Goal: Information Seeking & Learning: Learn about a topic

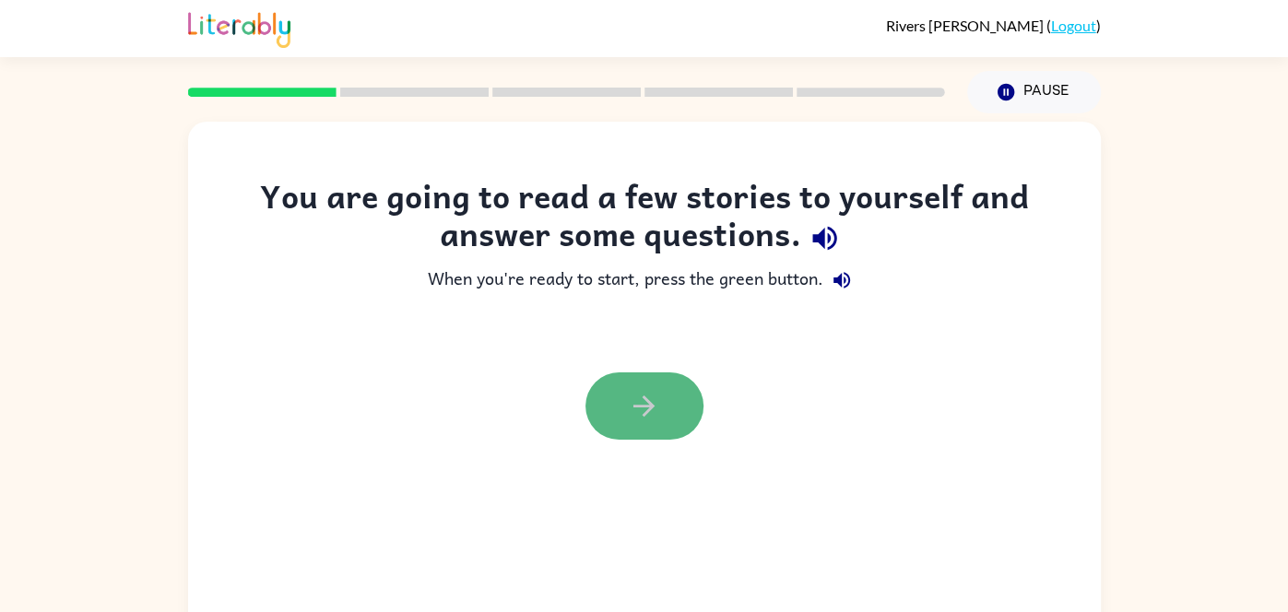
click at [679, 421] on button "button" at bounding box center [644, 405] width 118 height 67
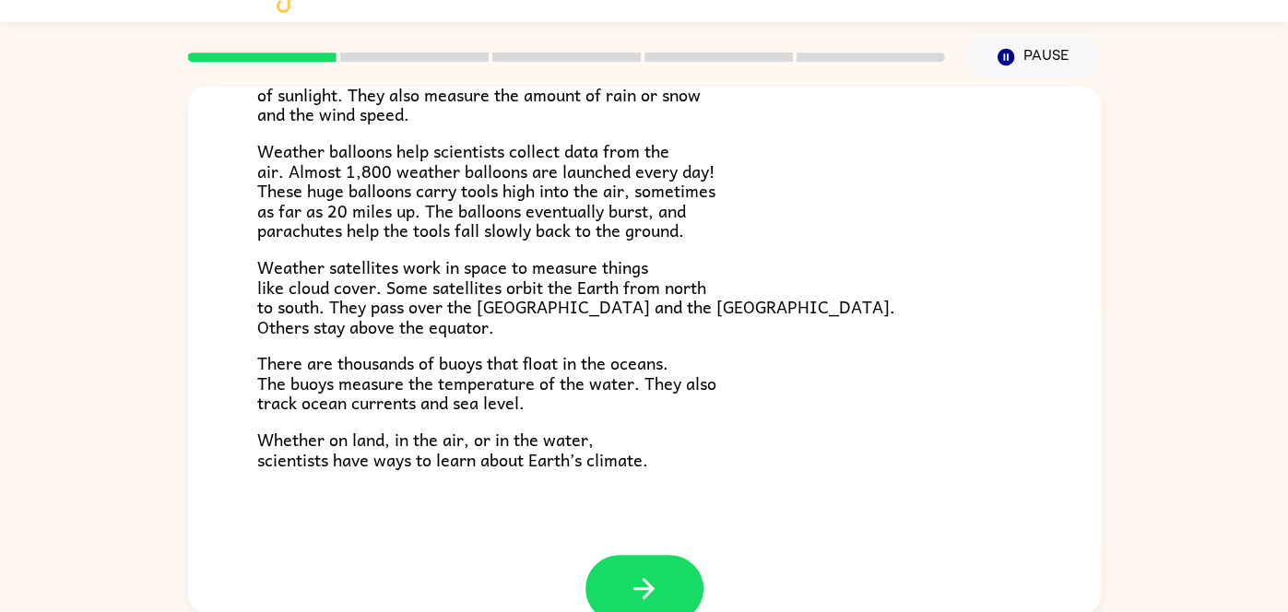
scroll to position [515, 0]
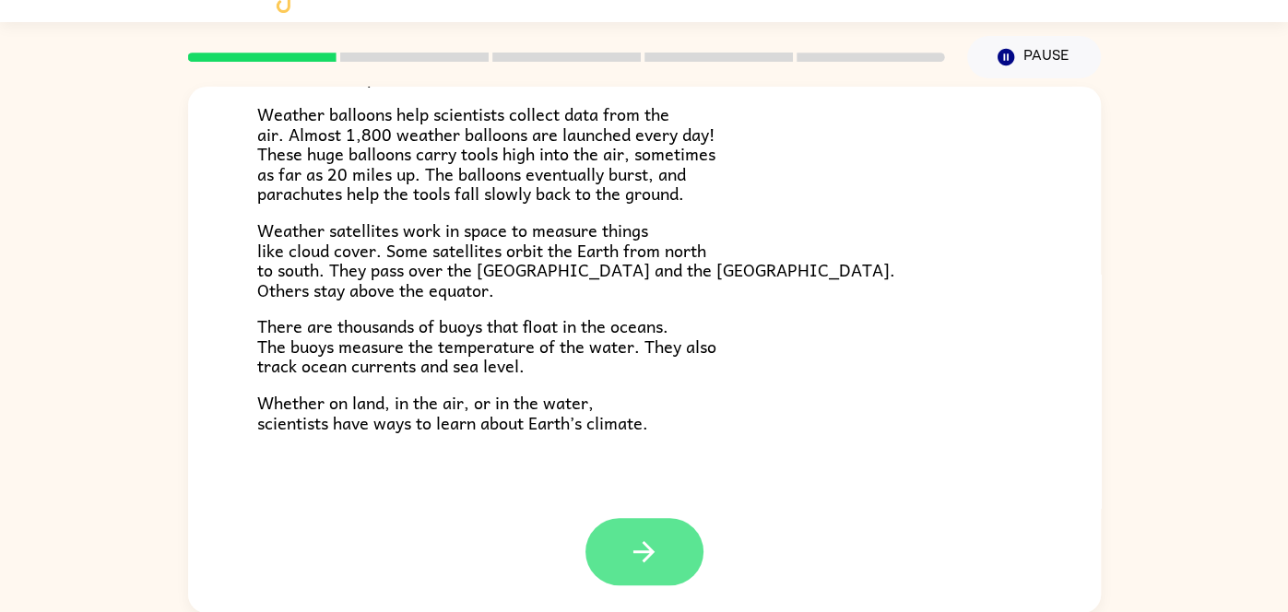
click at [681, 569] on button "button" at bounding box center [644, 551] width 118 height 67
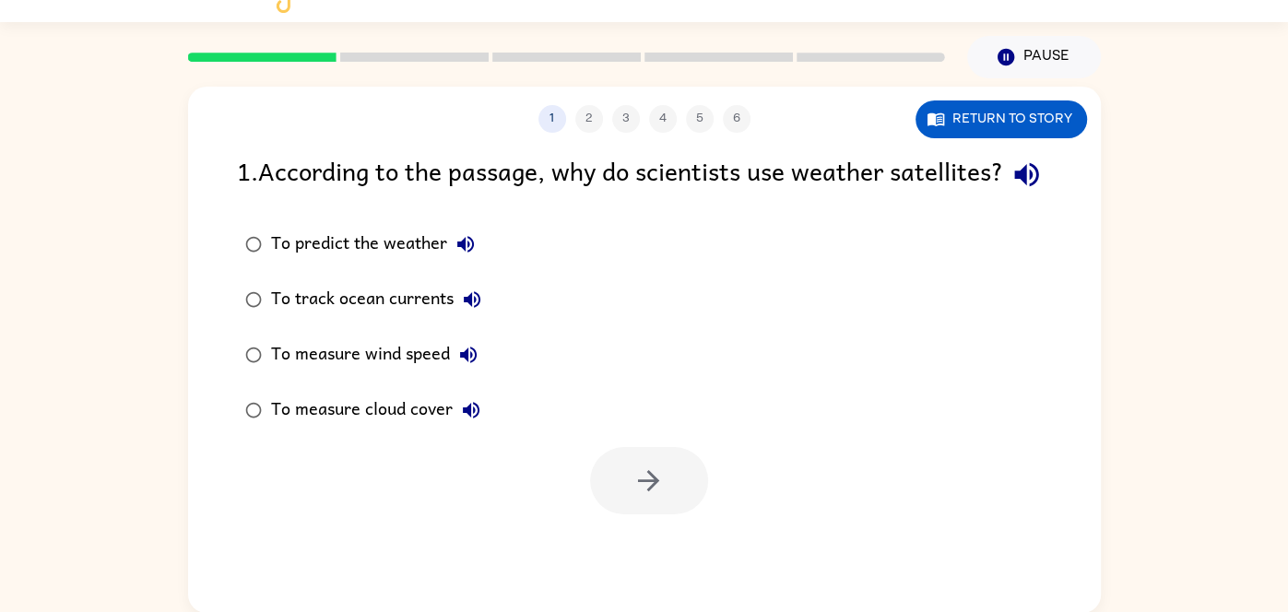
scroll to position [0, 0]
click at [467, 253] on icon "button" at bounding box center [465, 244] width 17 height 17
click at [463, 255] on icon "button" at bounding box center [465, 244] width 22 height 22
click at [463, 263] on button "To predict the weather" at bounding box center [465, 244] width 37 height 37
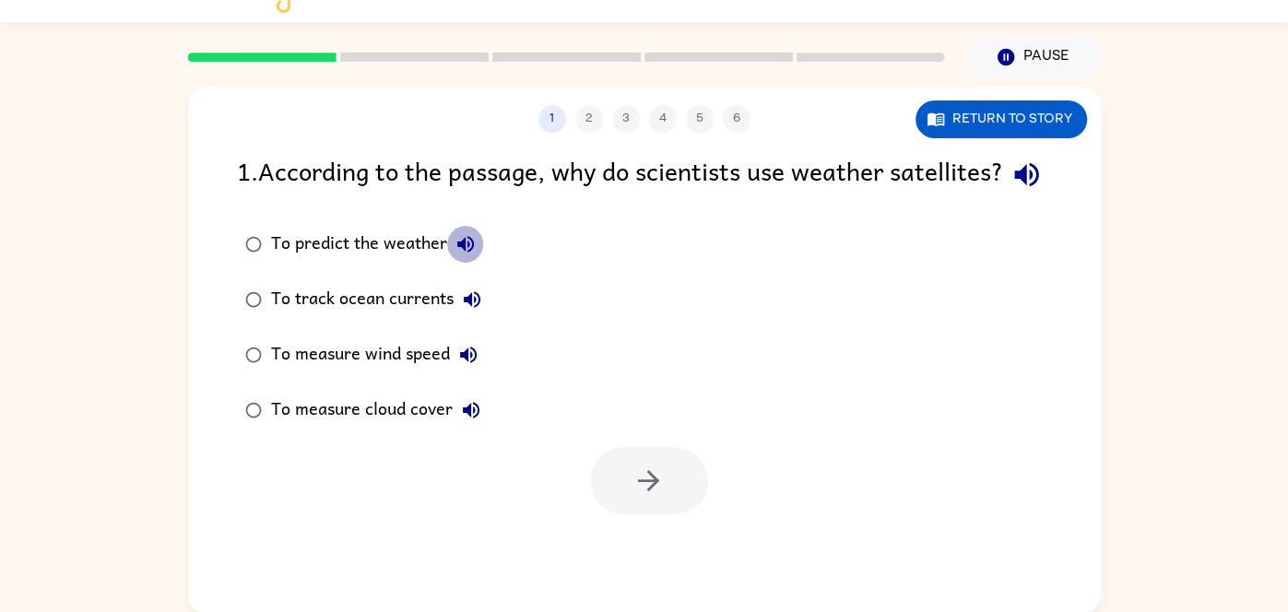
click at [463, 263] on button "To predict the weather" at bounding box center [465, 244] width 37 height 37
click at [457, 253] on icon "button" at bounding box center [465, 244] width 17 height 17
click at [391, 263] on div "To predict the weather" at bounding box center [377, 244] width 213 height 37
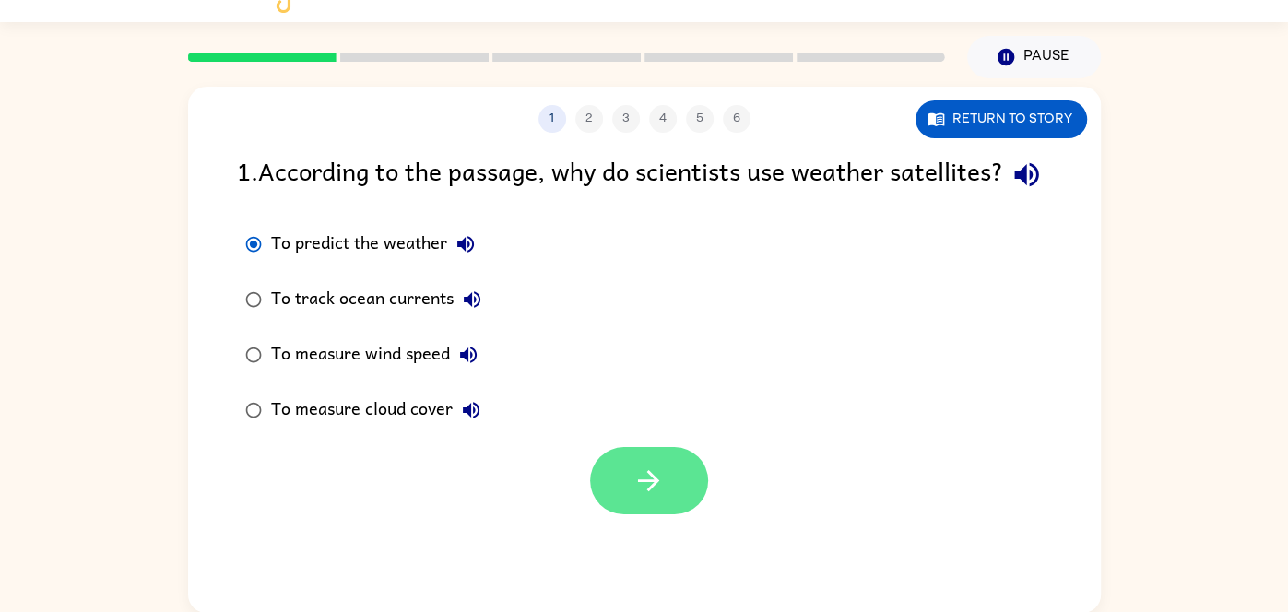
click at [662, 497] on icon "button" at bounding box center [648, 481] width 32 height 32
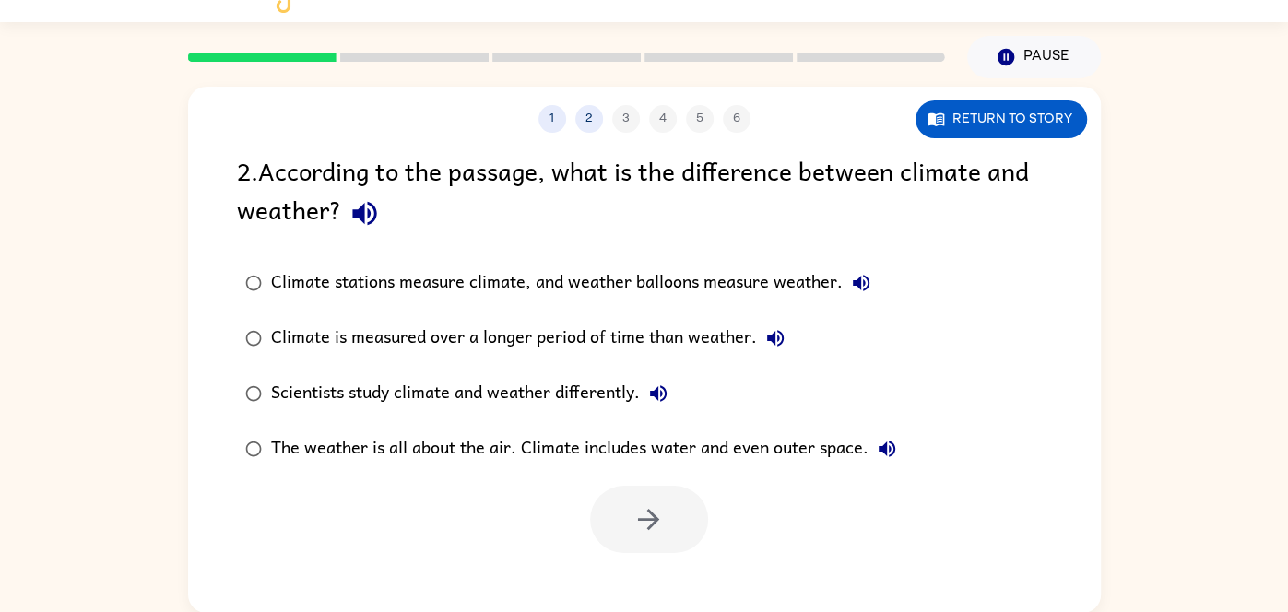
click at [620, 118] on div "1 2 3 4 5 6" at bounding box center [644, 119] width 913 height 28
click at [587, 120] on button "2" at bounding box center [589, 119] width 28 height 28
click at [549, 117] on button "1" at bounding box center [552, 119] width 28 height 28
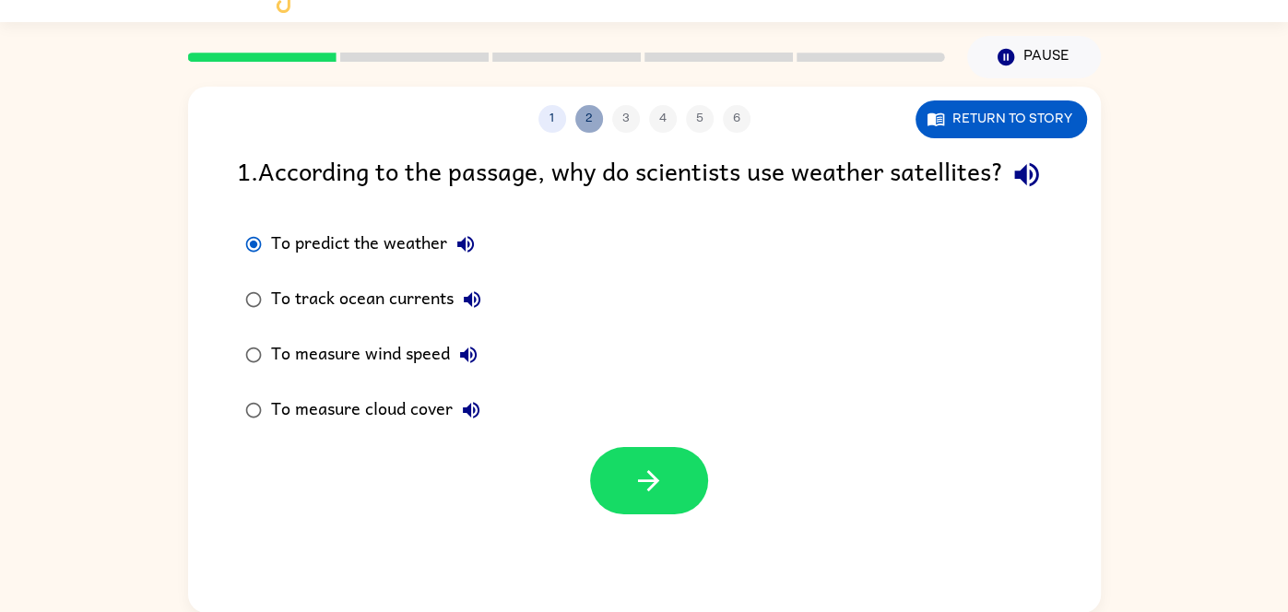
click at [595, 120] on button "2" at bounding box center [589, 119] width 28 height 28
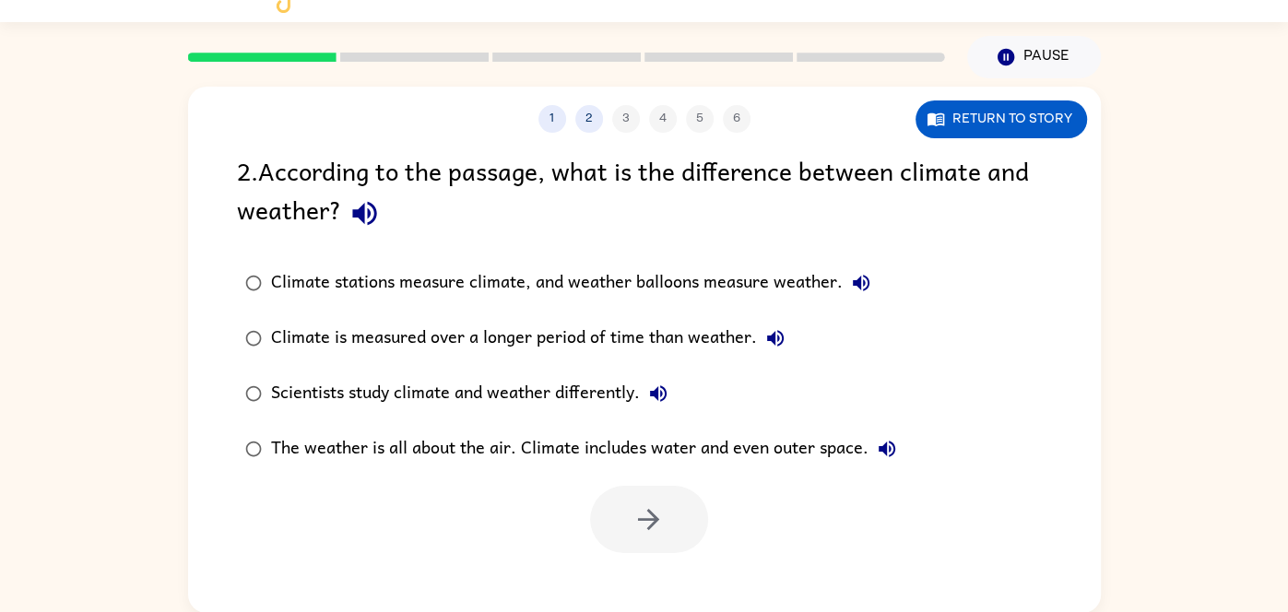
click at [369, 352] on div "Climate is measured over a longer period of time than weather." at bounding box center [532, 338] width 523 height 37
click at [657, 540] on button "button" at bounding box center [649, 519] width 118 height 67
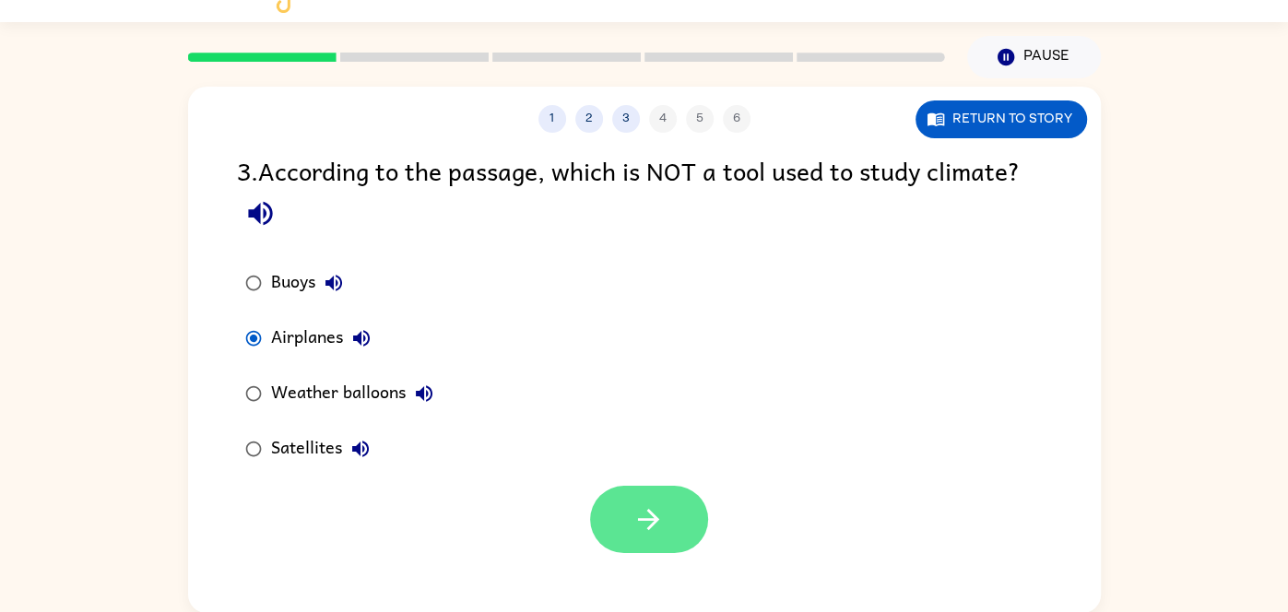
click at [681, 509] on button "button" at bounding box center [649, 519] width 118 height 67
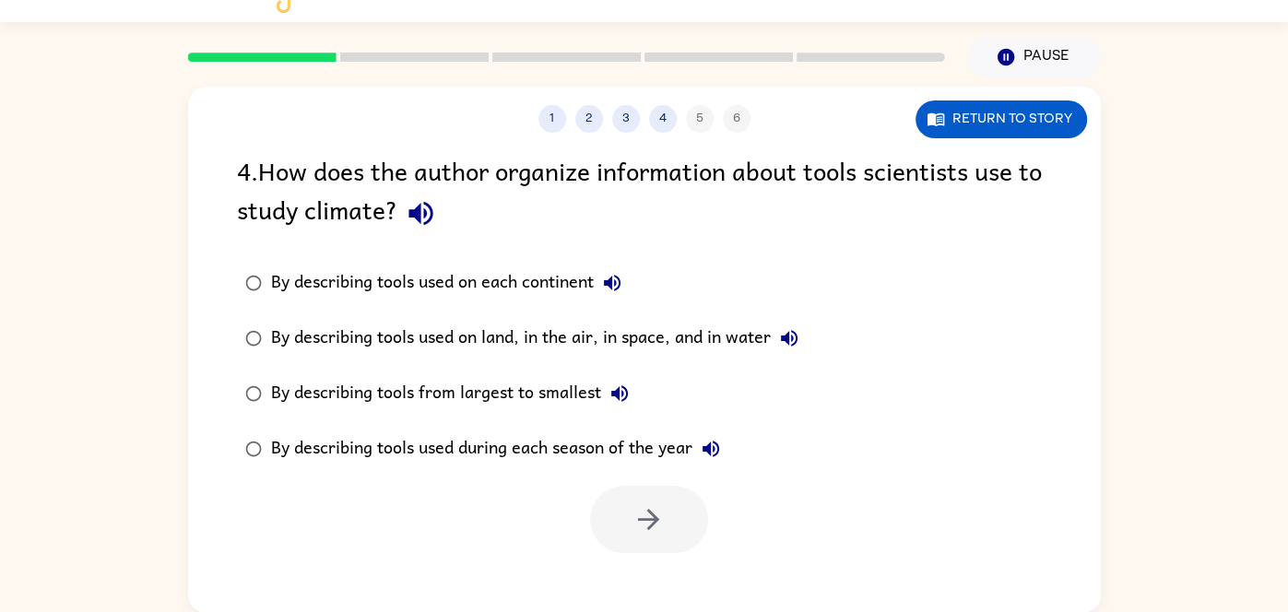
click at [551, 282] on div "By describing tools used on each continent" at bounding box center [451, 283] width 360 height 37
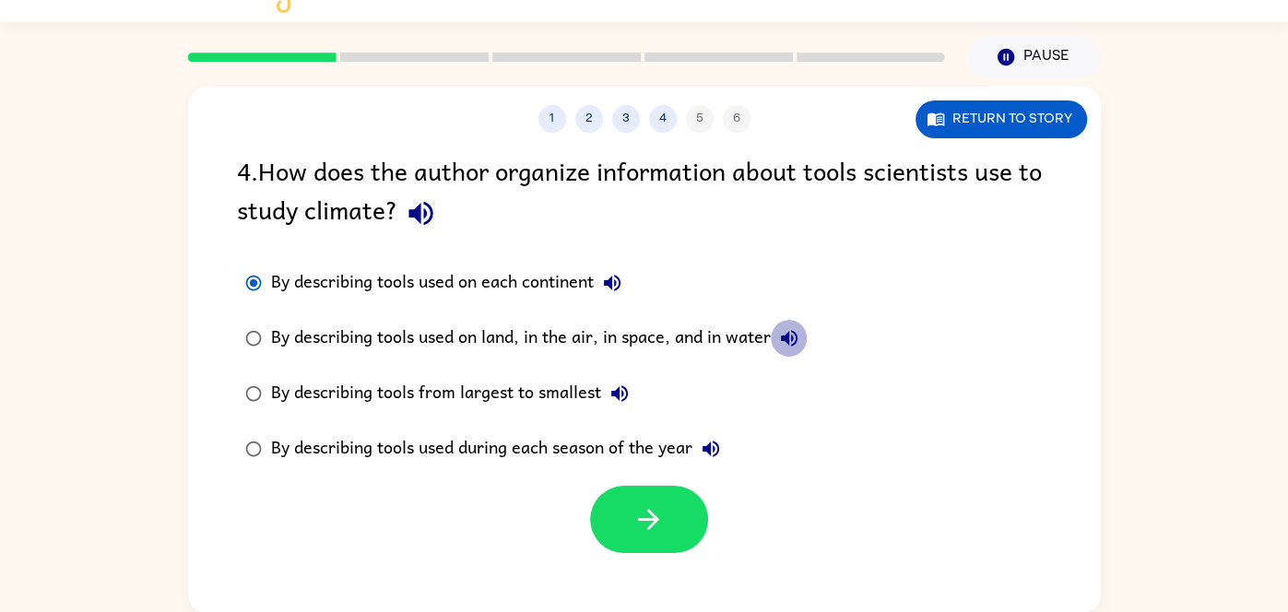
click at [788, 342] on icon "button" at bounding box center [789, 338] width 17 height 17
click at [702, 448] on icon "button" at bounding box center [711, 449] width 22 height 22
click at [780, 330] on icon "button" at bounding box center [789, 338] width 22 height 22
click at [447, 334] on div "By describing tools used on land, in the air, in space, and in water" at bounding box center [539, 338] width 537 height 37
click at [642, 525] on icon "button" at bounding box center [648, 519] width 32 height 32
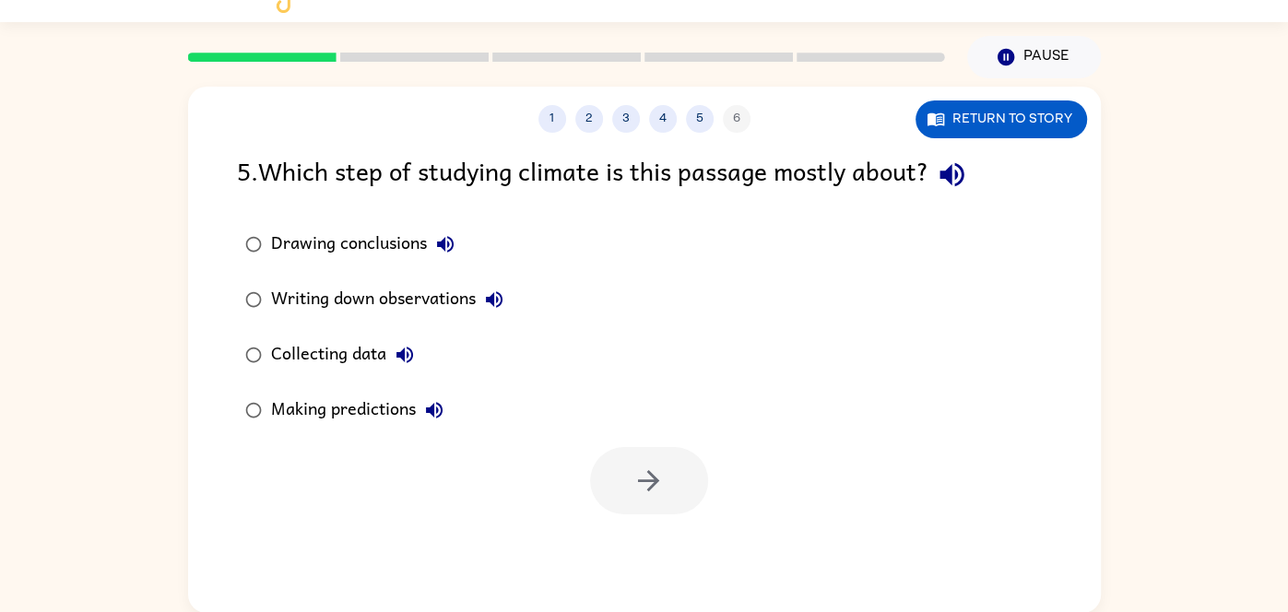
click at [313, 347] on div "Collecting data" at bounding box center [347, 354] width 152 height 37
click at [631, 503] on button "button" at bounding box center [649, 480] width 118 height 67
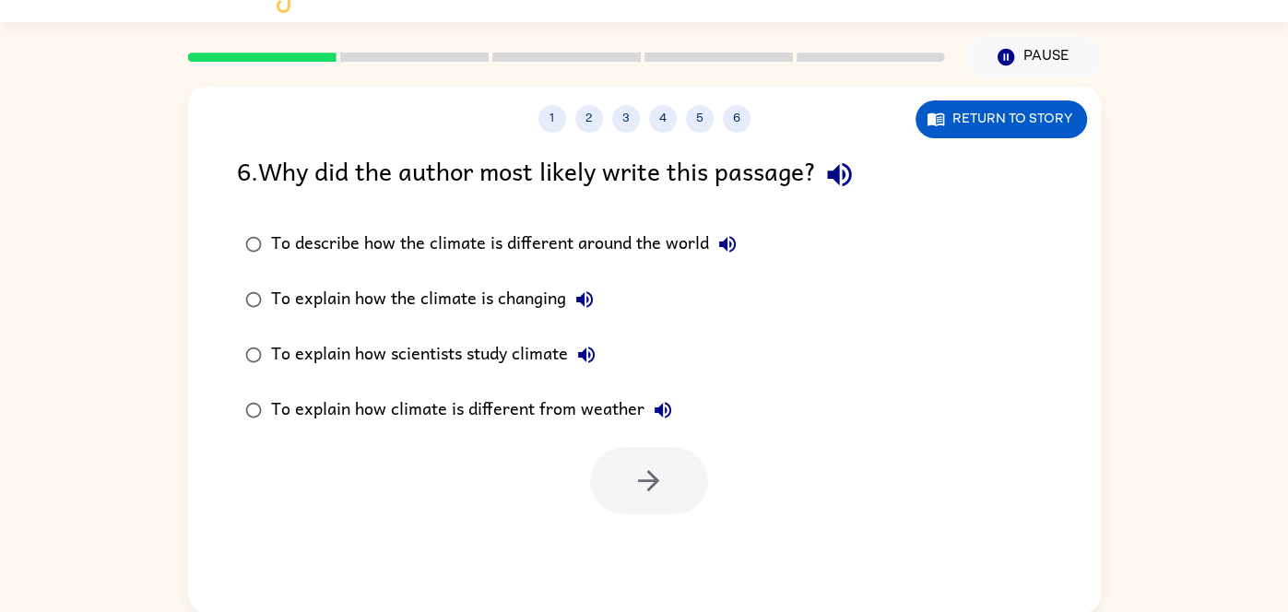
click at [454, 246] on div "To describe how the climate is different around the world" at bounding box center [508, 244] width 475 height 37
click at [646, 470] on icon "button" at bounding box center [648, 481] width 32 height 32
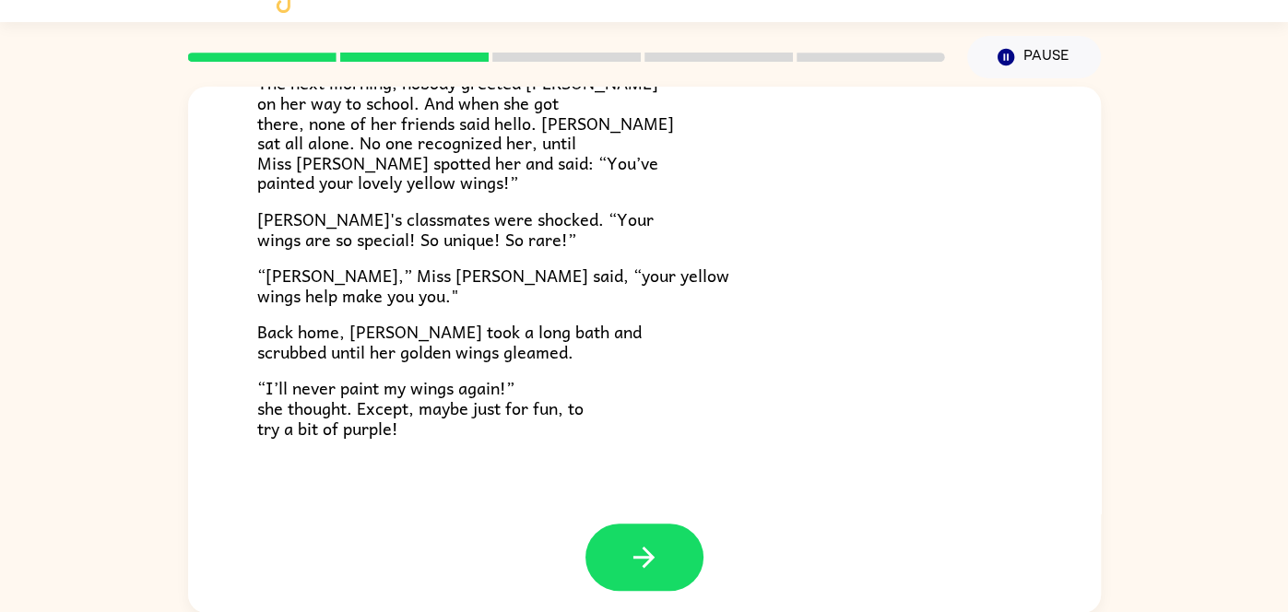
scroll to position [515, 0]
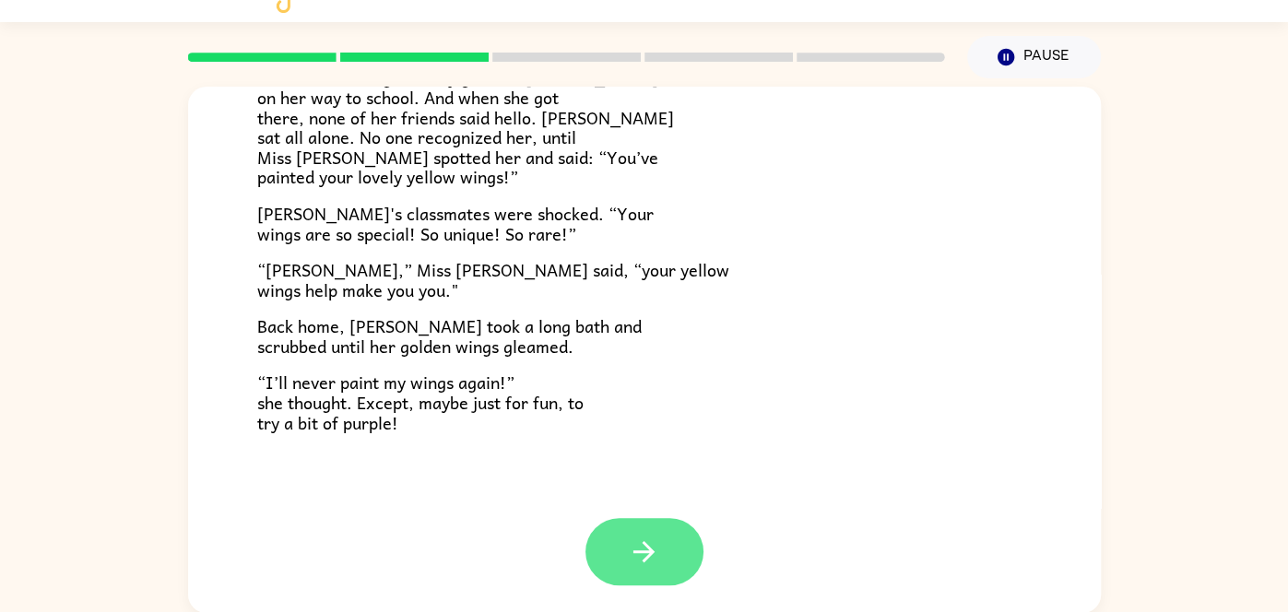
click at [657, 538] on icon "button" at bounding box center [644, 552] width 32 height 32
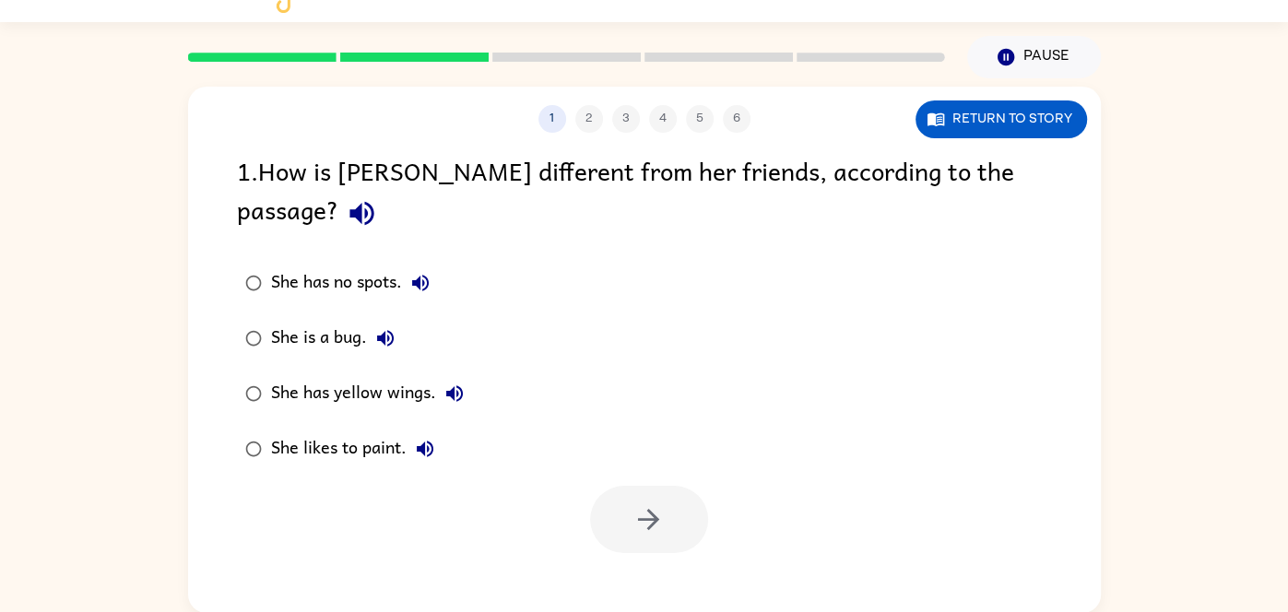
scroll to position [0, 0]
click at [336, 375] on div "She has yellow wings." at bounding box center [372, 393] width 202 height 37
click at [657, 486] on button "button" at bounding box center [649, 519] width 118 height 67
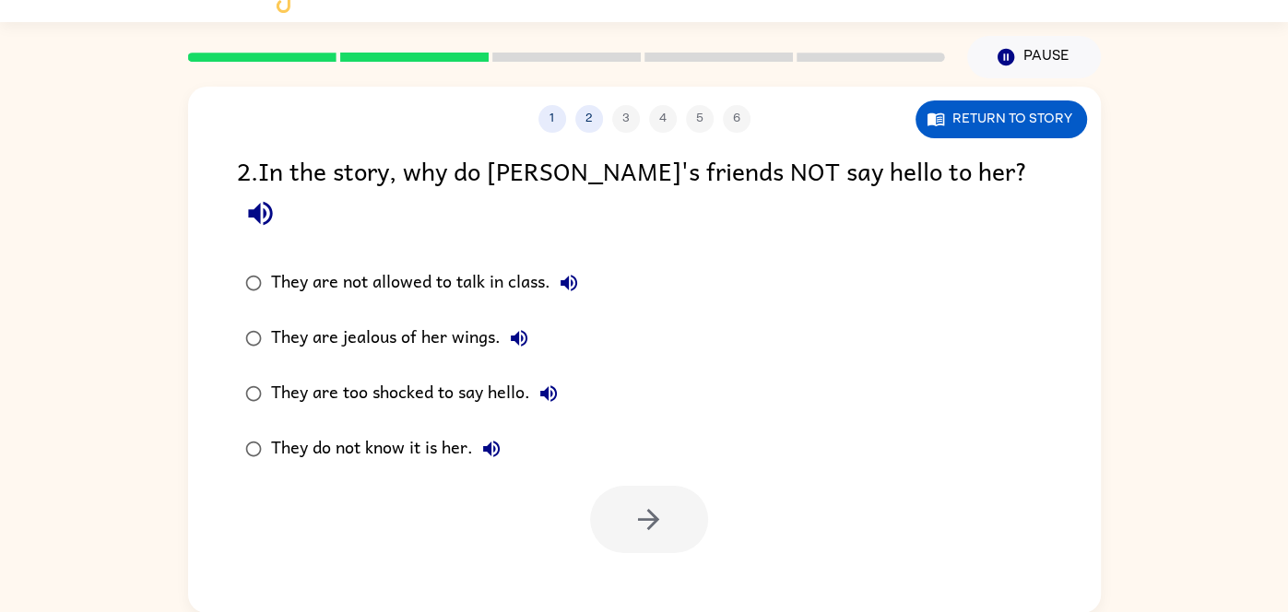
click at [426, 431] on div "They do not know it is her." at bounding box center [390, 449] width 239 height 37
click at [655, 502] on button "button" at bounding box center [649, 519] width 118 height 67
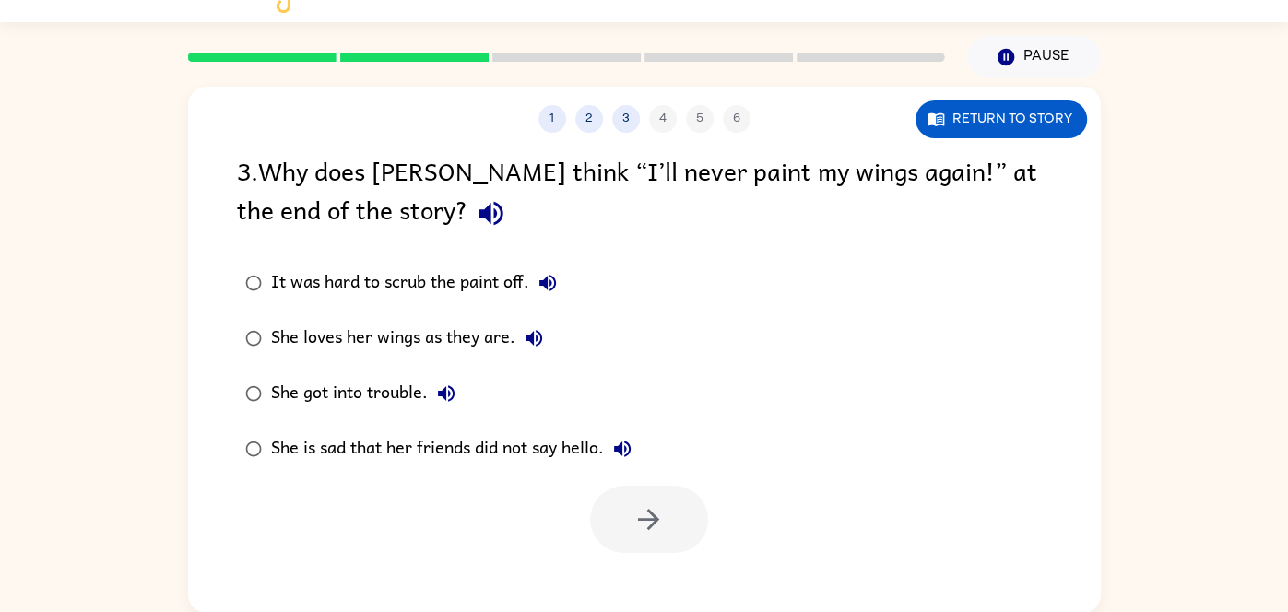
click at [278, 331] on div "She loves her wings as they are." at bounding box center [411, 338] width 281 height 37
click at [679, 535] on button "button" at bounding box center [649, 519] width 118 height 67
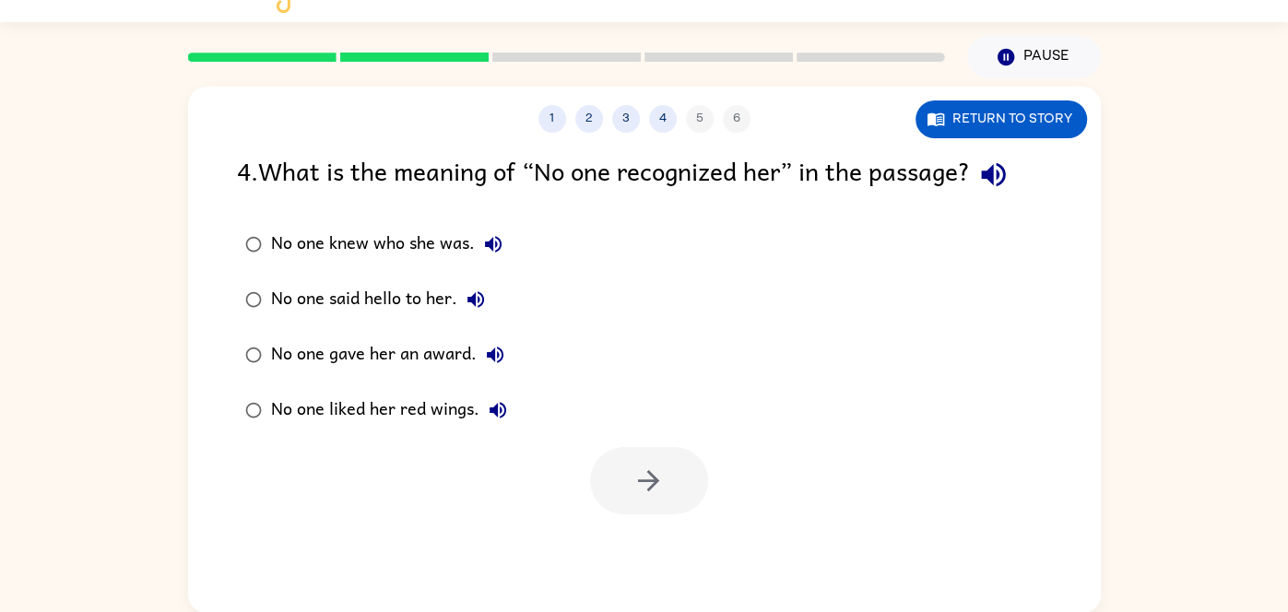
click at [423, 238] on div "No one knew who she was." at bounding box center [391, 244] width 241 height 37
click at [645, 478] on icon "button" at bounding box center [648, 481] width 32 height 32
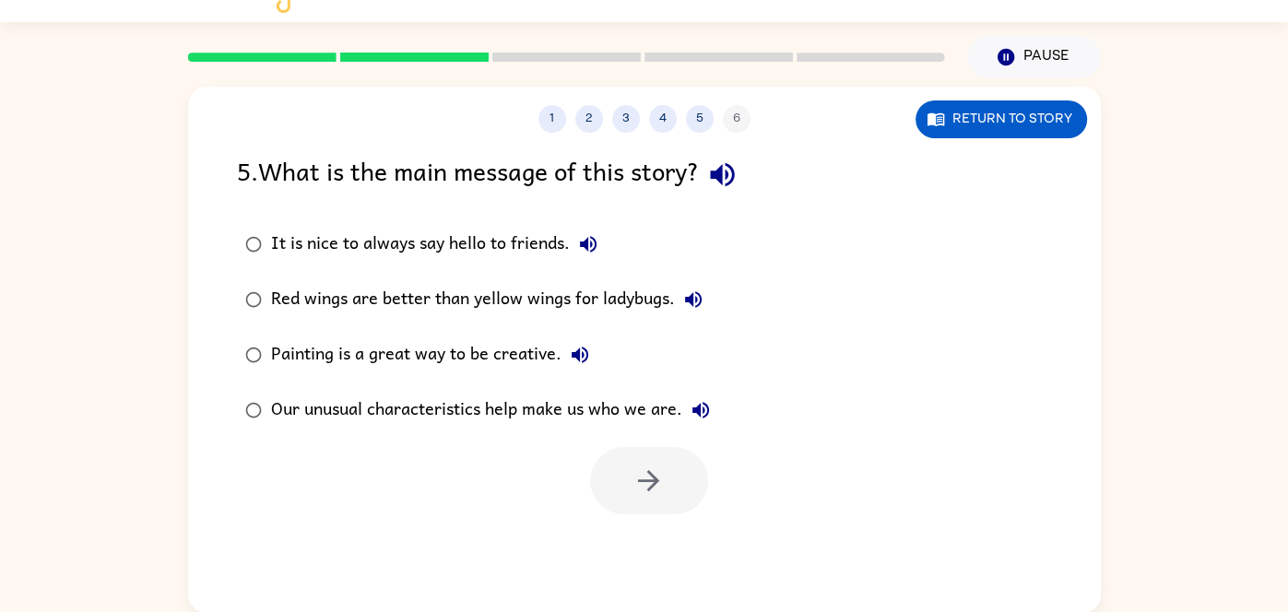
click at [431, 403] on div "Our unusual characteristics help make us who we are." at bounding box center [495, 410] width 448 height 37
click at [662, 480] on icon "button" at bounding box center [648, 481] width 32 height 32
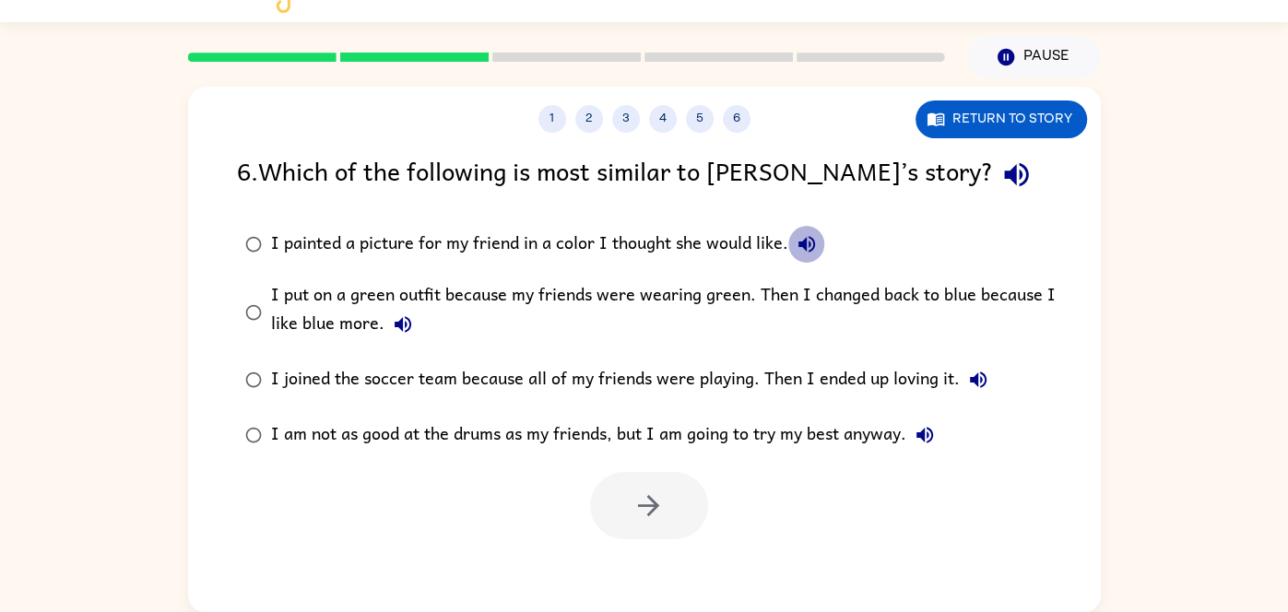
click at [808, 245] on icon "button" at bounding box center [807, 244] width 22 height 22
click at [404, 324] on icon "button" at bounding box center [403, 324] width 17 height 17
click at [970, 377] on icon "button" at bounding box center [978, 380] width 17 height 17
click at [924, 444] on icon "button" at bounding box center [925, 435] width 22 height 22
click at [429, 295] on div "I put on a green outfit because my friends were wearing green. Then I changed b…" at bounding box center [674, 312] width 806 height 62
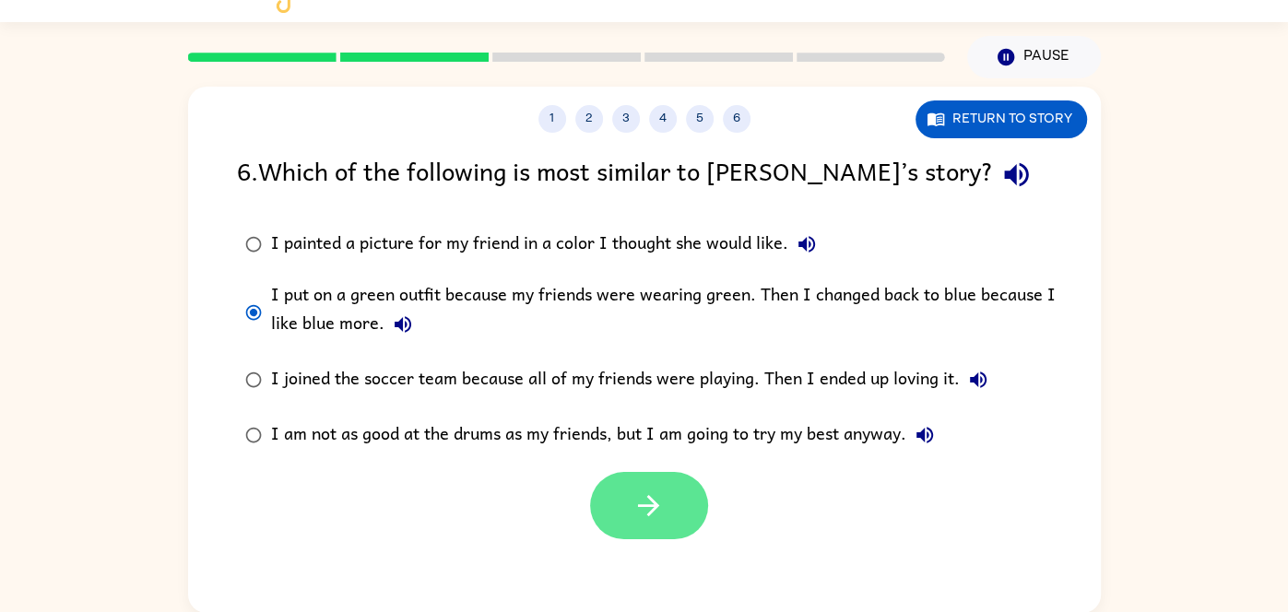
click at [675, 502] on button "button" at bounding box center [649, 505] width 118 height 67
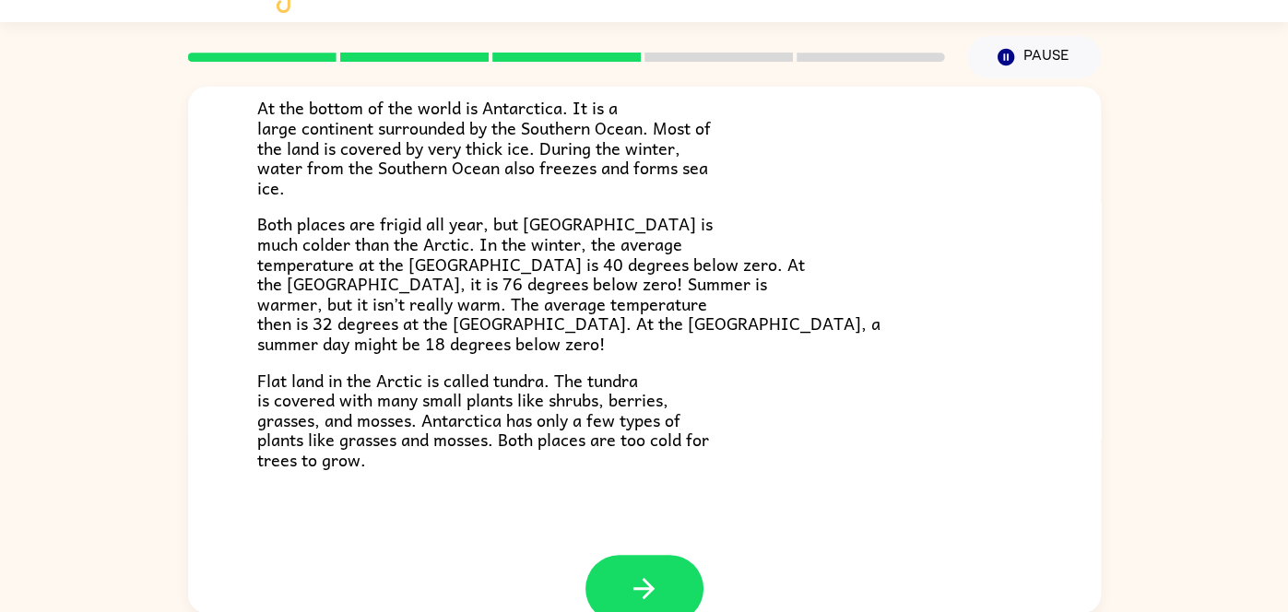
scroll to position [389, 0]
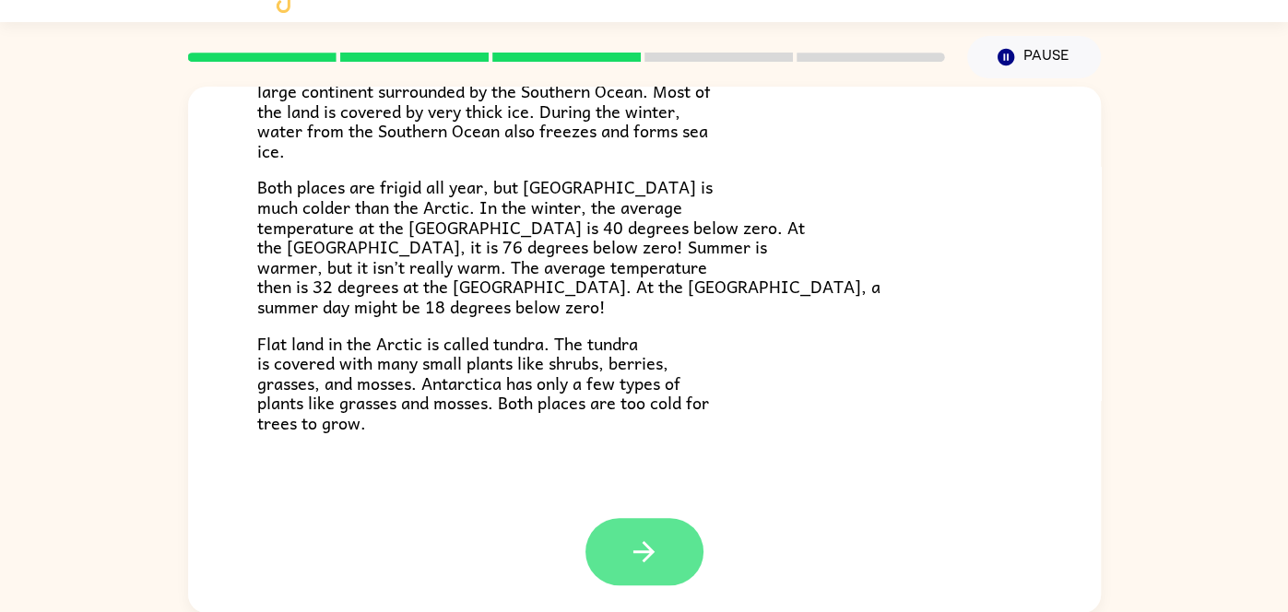
click at [647, 556] on icon "button" at bounding box center [643, 551] width 21 height 21
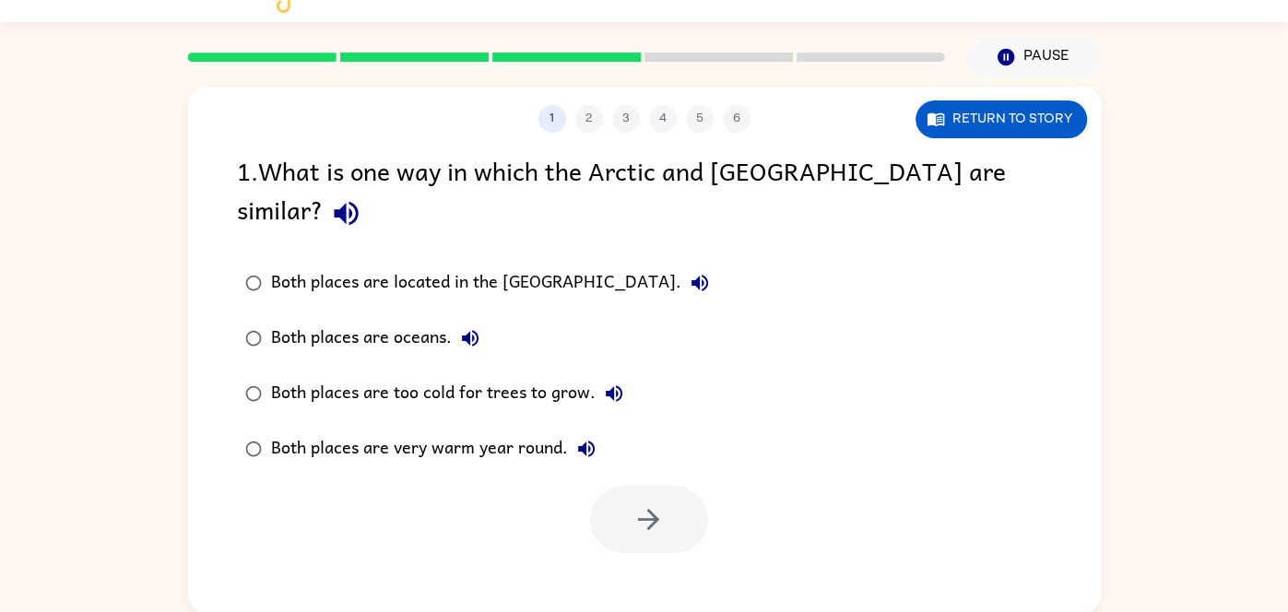
scroll to position [0, 0]
click at [362, 197] on icon "button" at bounding box center [346, 213] width 32 height 32
click at [443, 431] on div "Both places are very warm year round." at bounding box center [438, 449] width 334 height 37
click at [362, 375] on div "Both places are too cold for trees to grow." at bounding box center [451, 393] width 361 height 37
click at [336, 320] on div "Both places are oceans." at bounding box center [380, 338] width 218 height 37
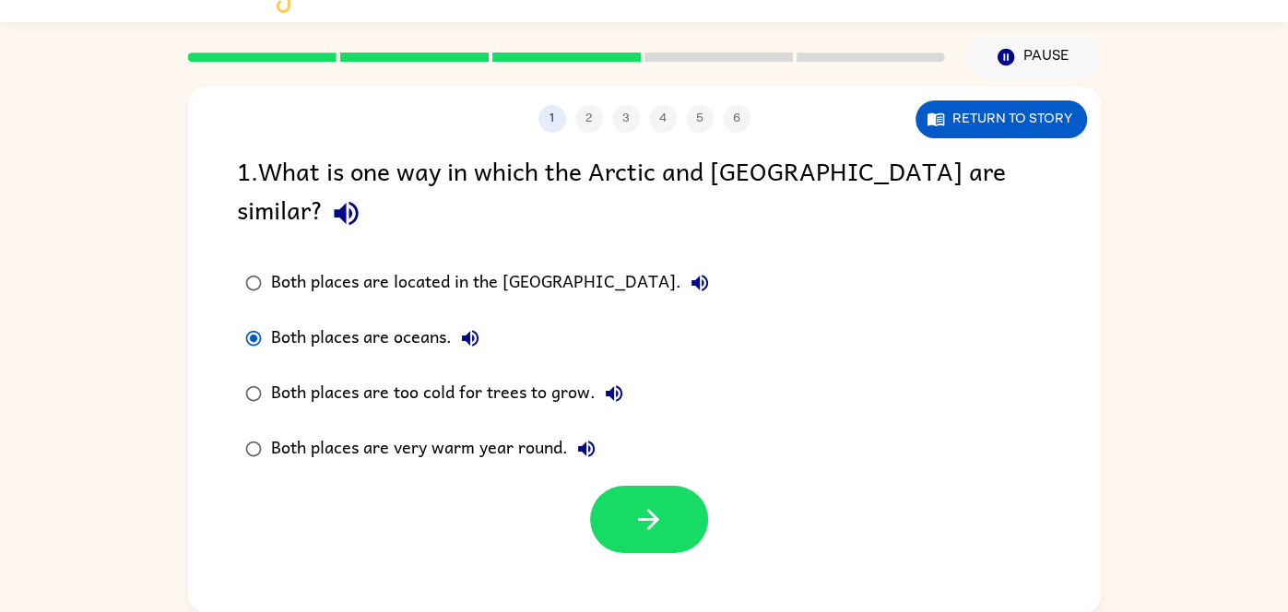
click at [328, 265] on div "Both places are located in the [GEOGRAPHIC_DATA]." at bounding box center [494, 283] width 447 height 37
click at [610, 486] on button "button" at bounding box center [649, 519] width 118 height 67
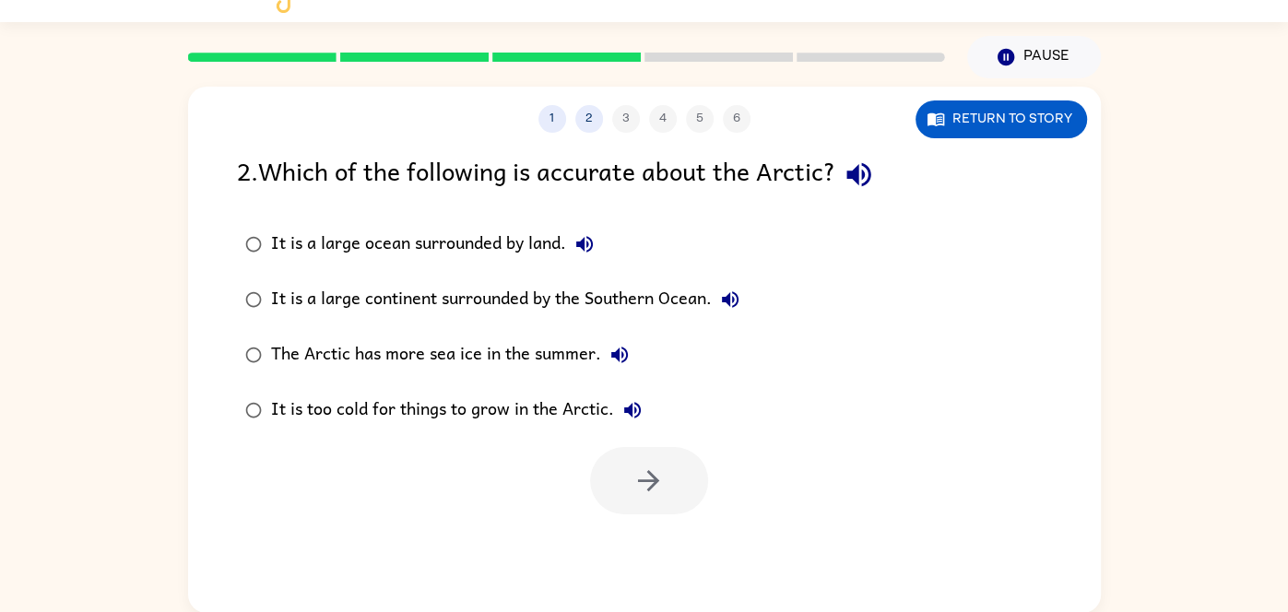
click at [864, 171] on icon "button" at bounding box center [859, 175] width 32 height 32
click at [515, 398] on div "It is too cold for things to grow in the Arctic." at bounding box center [461, 410] width 380 height 37
click at [691, 498] on button "button" at bounding box center [649, 480] width 118 height 67
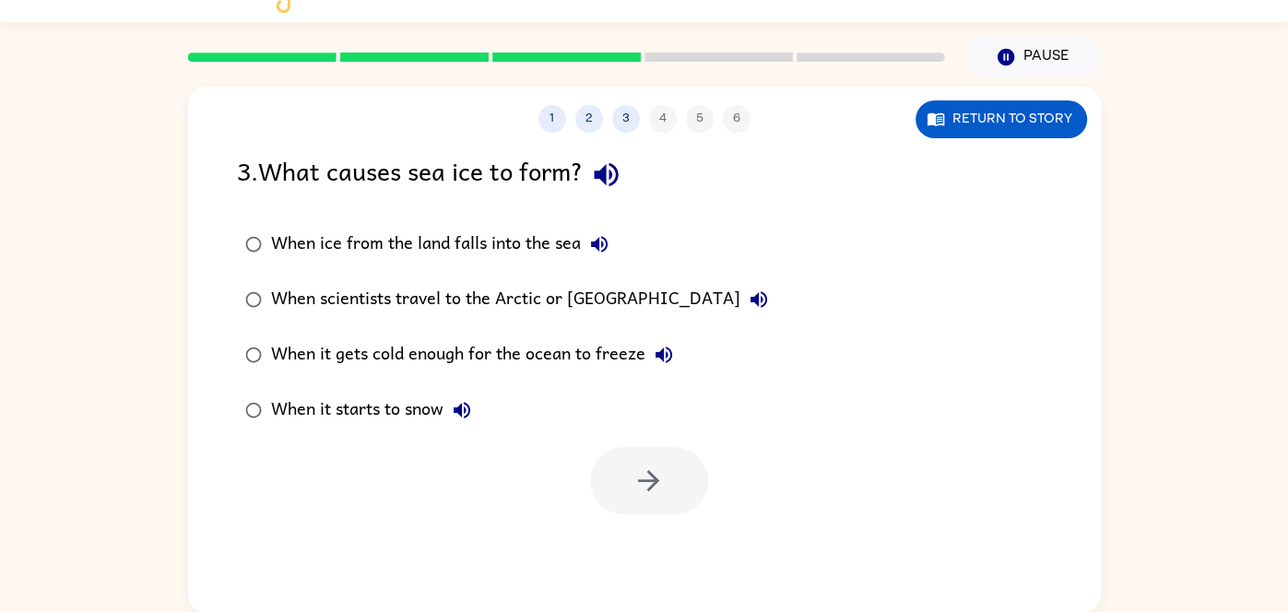
click at [622, 178] on icon "button" at bounding box center [606, 175] width 32 height 32
click at [390, 348] on div "When it gets cold enough for the ocean to freeze" at bounding box center [476, 354] width 411 height 37
click at [655, 481] on icon "button" at bounding box center [648, 480] width 21 height 21
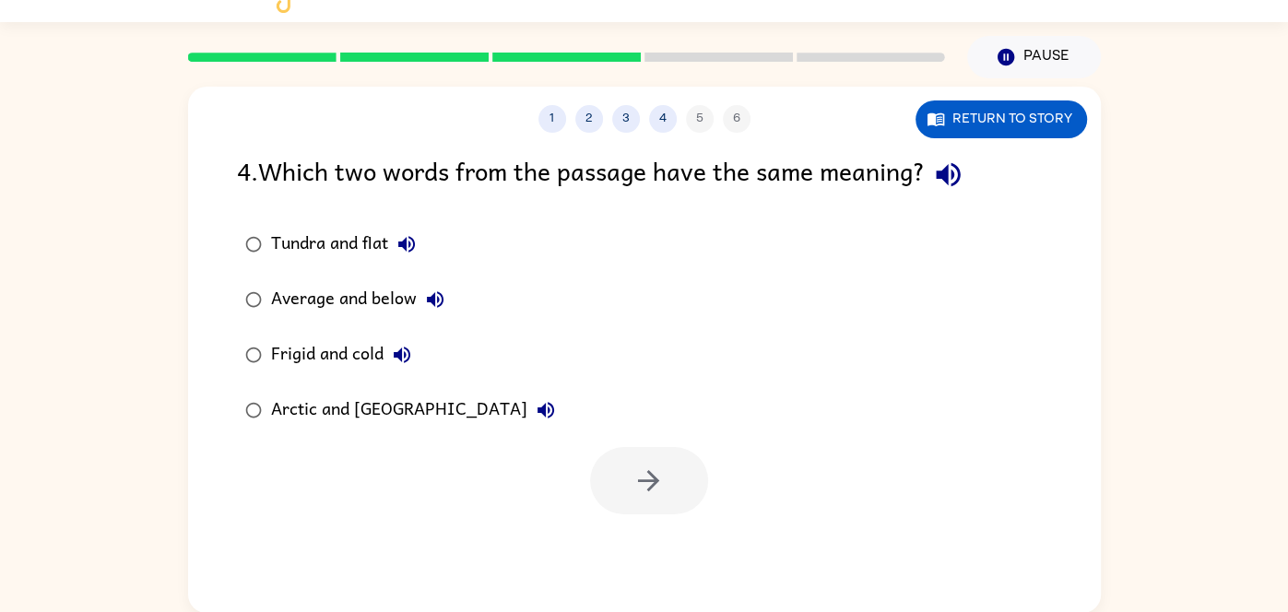
click at [369, 294] on div "Average and below" at bounding box center [362, 299] width 183 height 37
click at [361, 342] on div "Frigid and cold" at bounding box center [345, 354] width 149 height 37
click at [661, 472] on icon "button" at bounding box center [648, 481] width 32 height 32
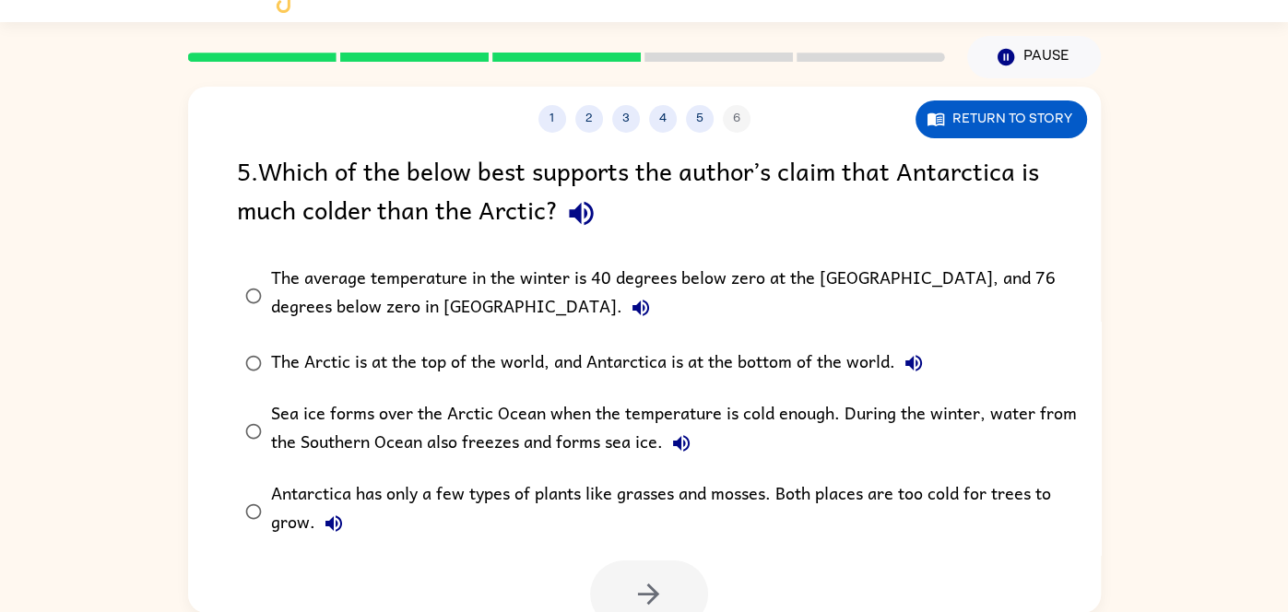
click at [580, 213] on icon "button" at bounding box center [581, 214] width 24 height 24
click at [630, 307] on icon "button" at bounding box center [641, 308] width 22 height 22
click at [490, 276] on div "The average temperature in the winter is 40 degrees below zero at the [GEOGRAPH…" at bounding box center [674, 296] width 806 height 62
click at [672, 568] on button "button" at bounding box center [649, 594] width 118 height 67
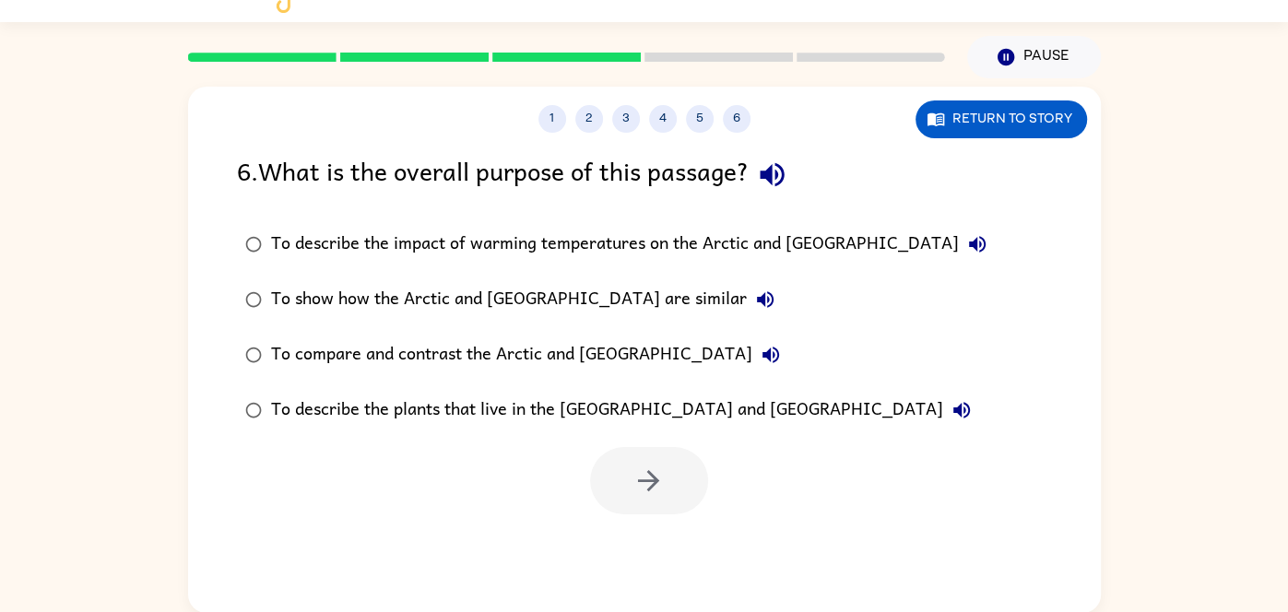
click at [276, 291] on div "To show how the Arctic and [GEOGRAPHIC_DATA] are similar" at bounding box center [527, 299] width 513 height 37
click at [652, 498] on button "button" at bounding box center [649, 480] width 118 height 67
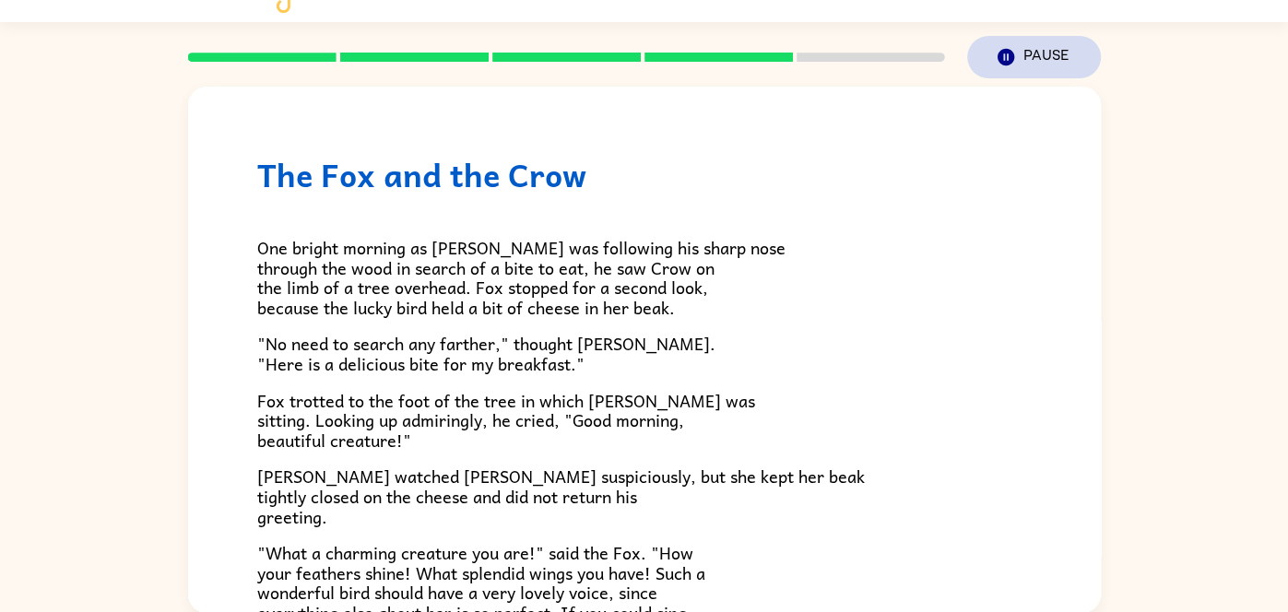
click at [1061, 63] on button "Pause Pause" at bounding box center [1034, 57] width 134 height 42
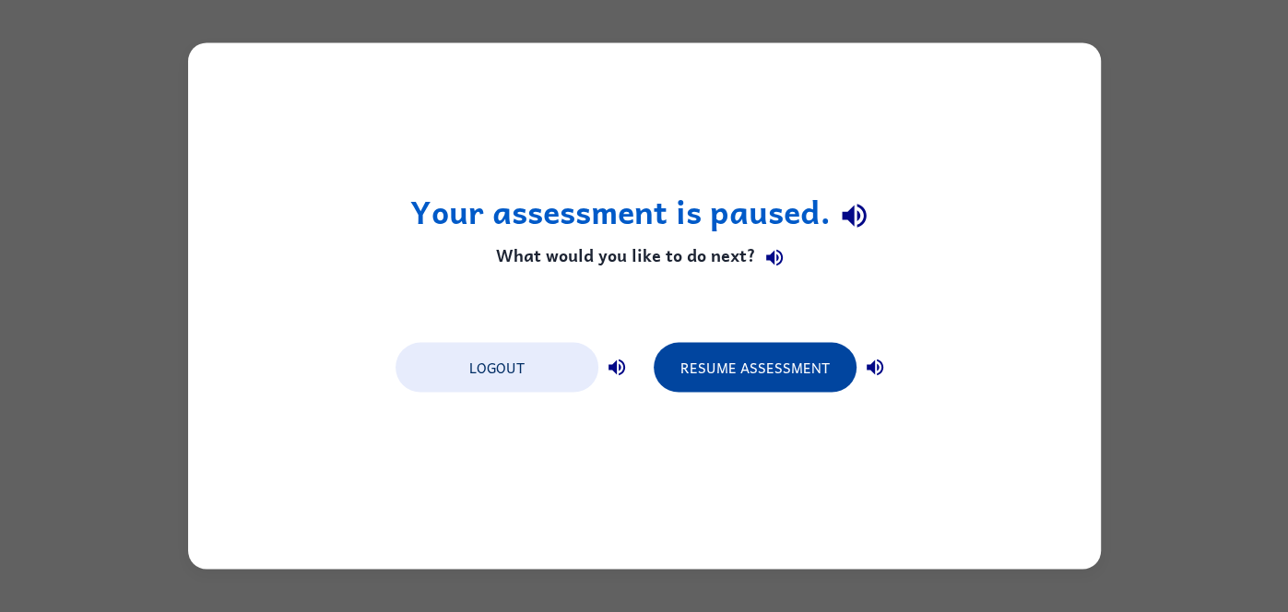
click at [781, 375] on button "Resume Assessment" at bounding box center [755, 368] width 203 height 50
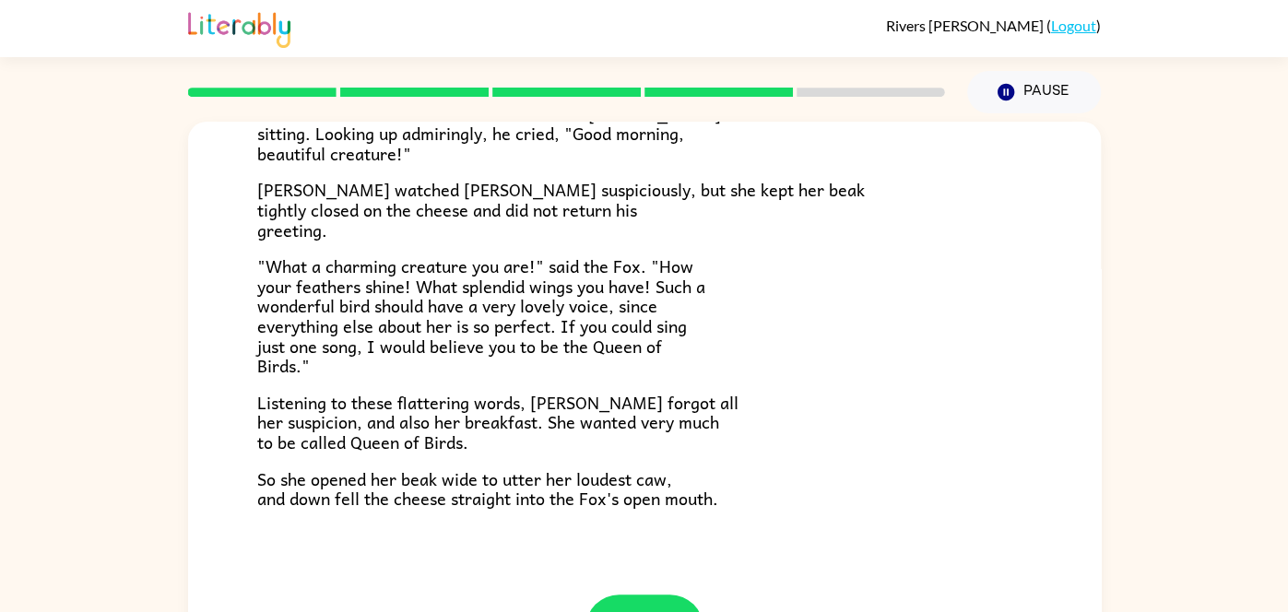
scroll to position [362, 0]
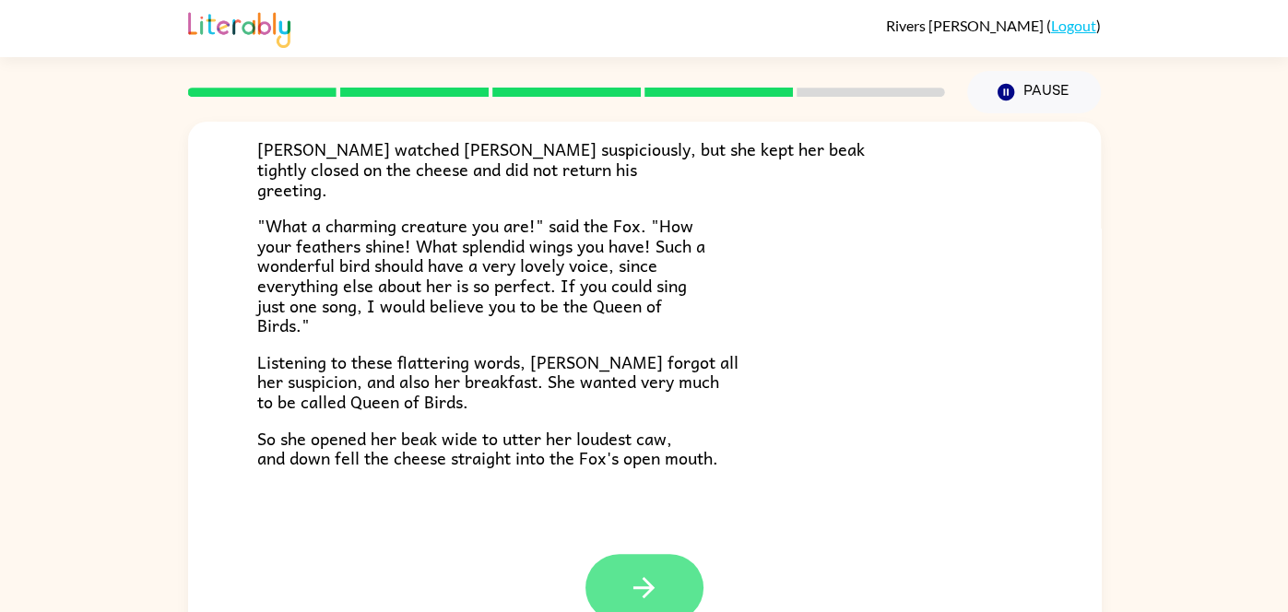
click at [656, 575] on icon "button" at bounding box center [644, 588] width 32 height 32
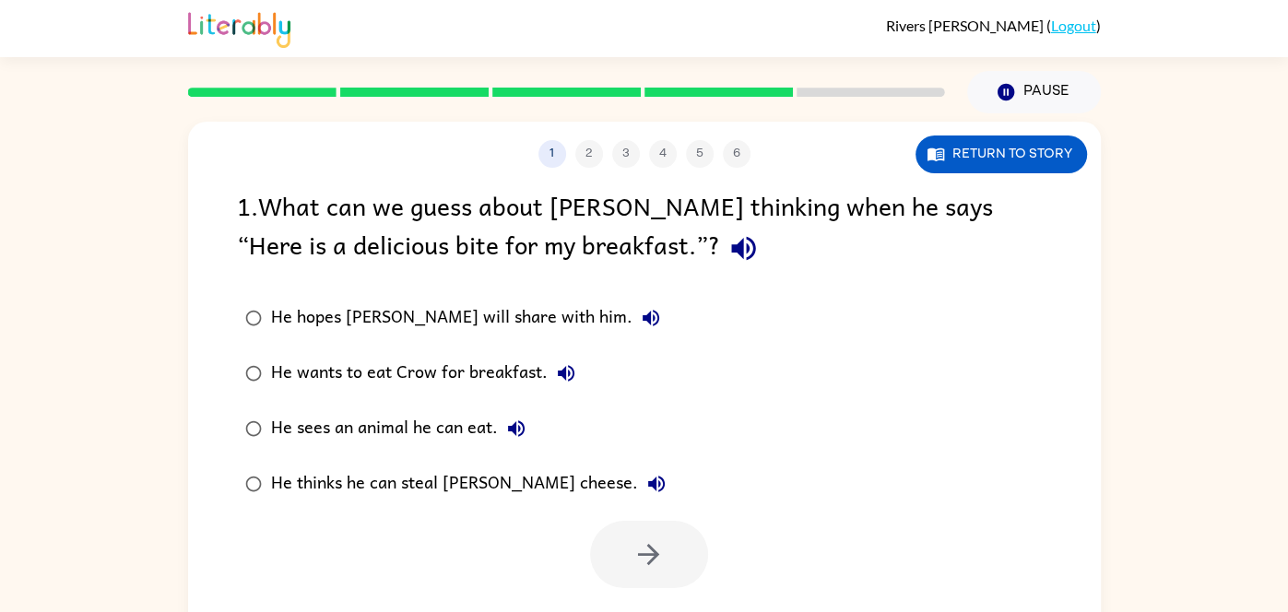
scroll to position [0, 0]
click at [731, 247] on icon "button" at bounding box center [743, 249] width 24 height 24
click at [492, 488] on div "He thinks he can steal [PERSON_NAME] cheese." at bounding box center [473, 484] width 404 height 37
click at [544, 522] on div at bounding box center [644, 550] width 913 height 77
click at [642, 569] on icon "button" at bounding box center [648, 554] width 32 height 32
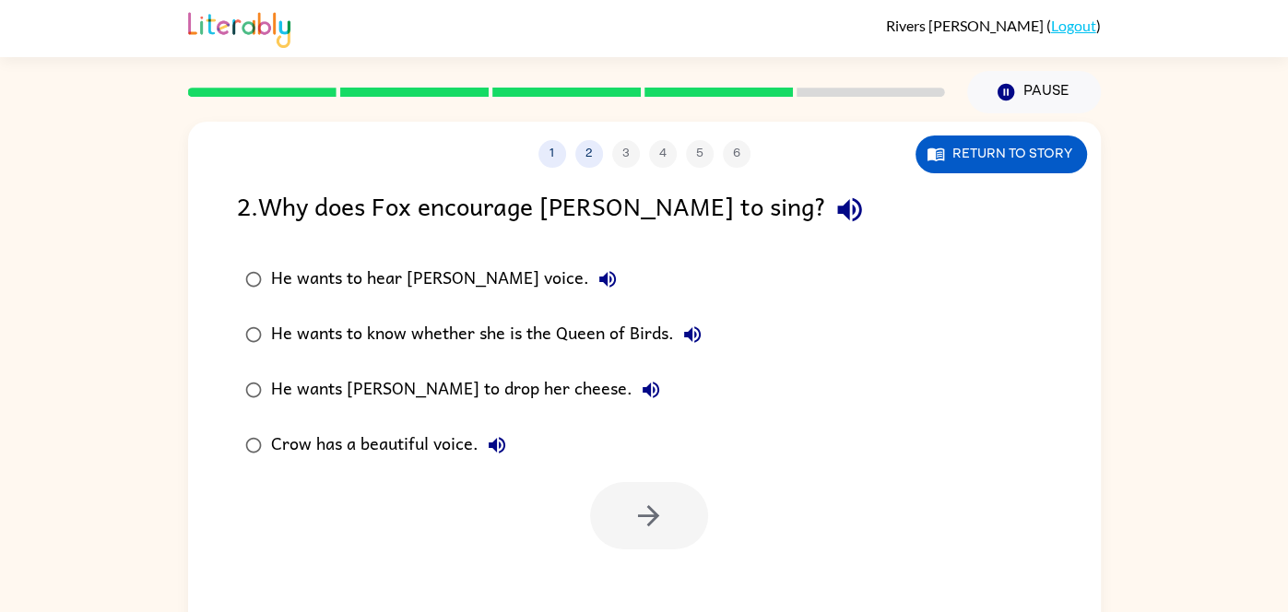
click at [397, 380] on div "He wants [PERSON_NAME] to drop her cheese." at bounding box center [470, 390] width 398 height 37
click at [659, 503] on icon "button" at bounding box center [648, 516] width 32 height 32
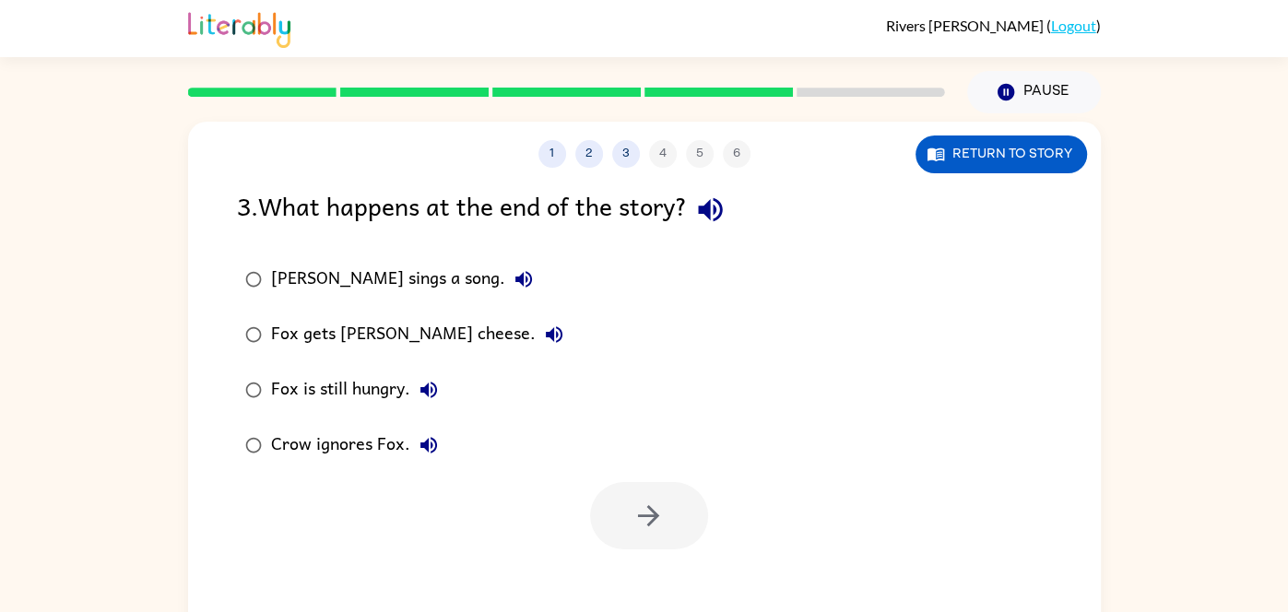
click at [312, 336] on div "Fox gets [PERSON_NAME] cheese." at bounding box center [421, 334] width 301 height 37
click at [616, 525] on button "button" at bounding box center [649, 515] width 118 height 67
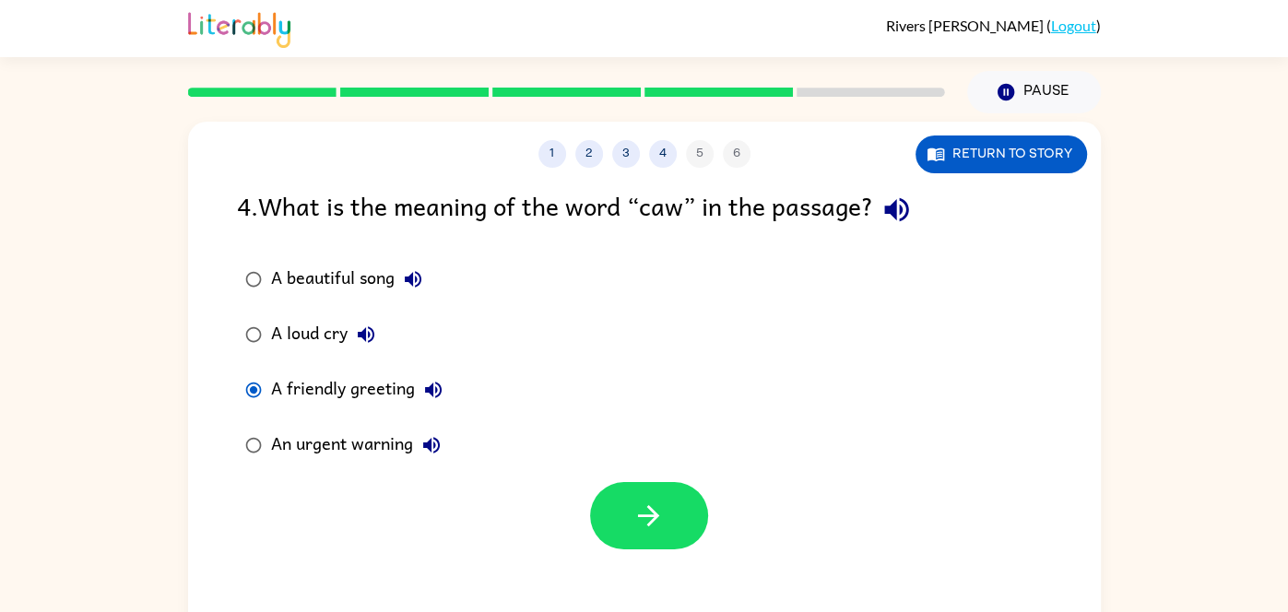
click at [344, 281] on div "A beautiful song" at bounding box center [351, 279] width 160 height 37
click at [614, 521] on button "button" at bounding box center [649, 515] width 118 height 67
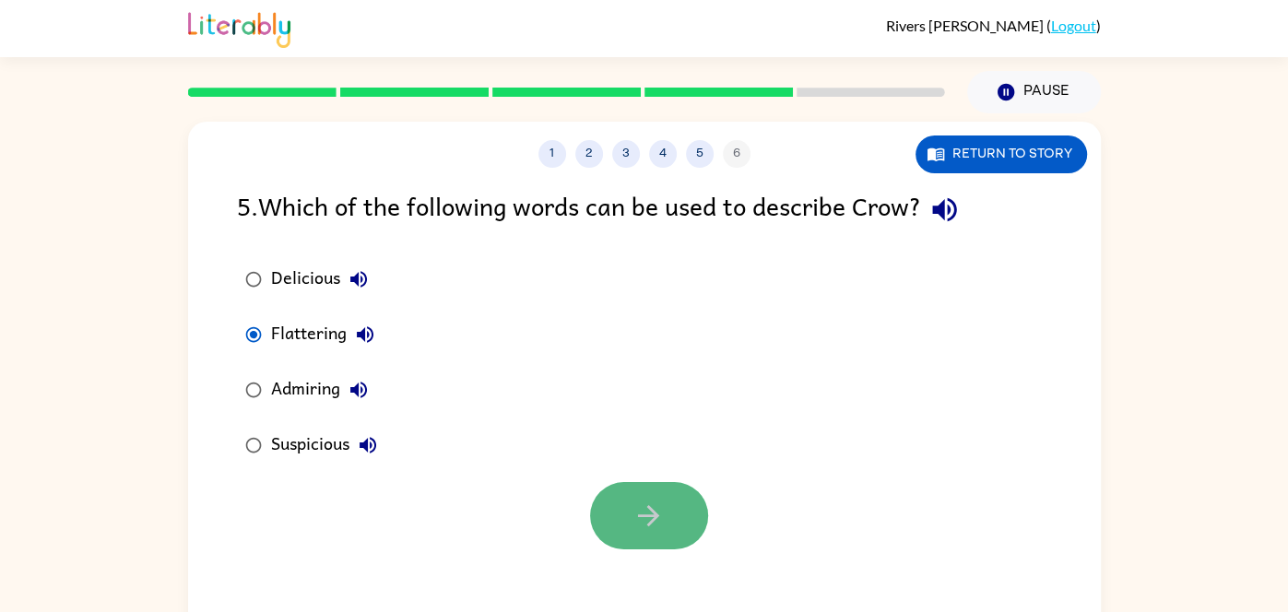
click at [655, 541] on button "button" at bounding box center [649, 515] width 118 height 67
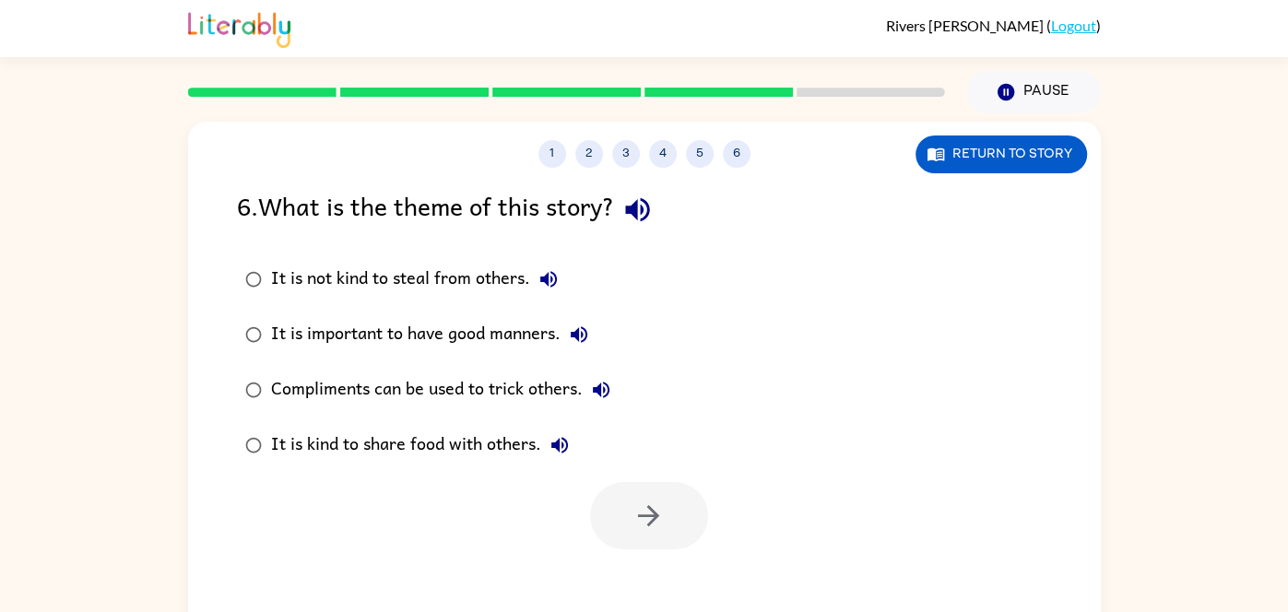
click at [344, 277] on div "It is not kind to steal from others." at bounding box center [419, 279] width 296 height 37
click at [626, 507] on button "button" at bounding box center [649, 515] width 118 height 67
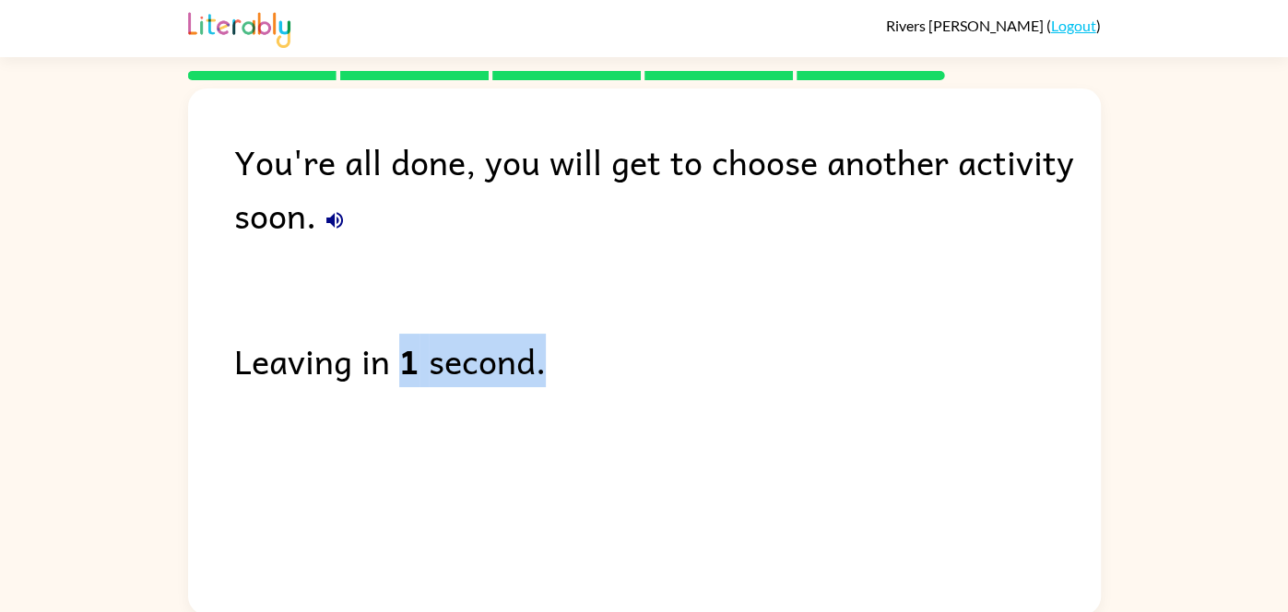
drag, startPoint x: 401, startPoint y: 364, endPoint x: 876, endPoint y: 322, distance: 476.7
click at [876, 322] on div "You're all done, you will get to choose another activity soon. Leaving in 1 sec…" at bounding box center [644, 347] width 913 height 517
click at [876, 322] on div "You're all done, you will get to choose another activity soon. Leaving in 0 sec…" at bounding box center [644, 347] width 913 height 517
